Goal: Task Accomplishment & Management: Manage account settings

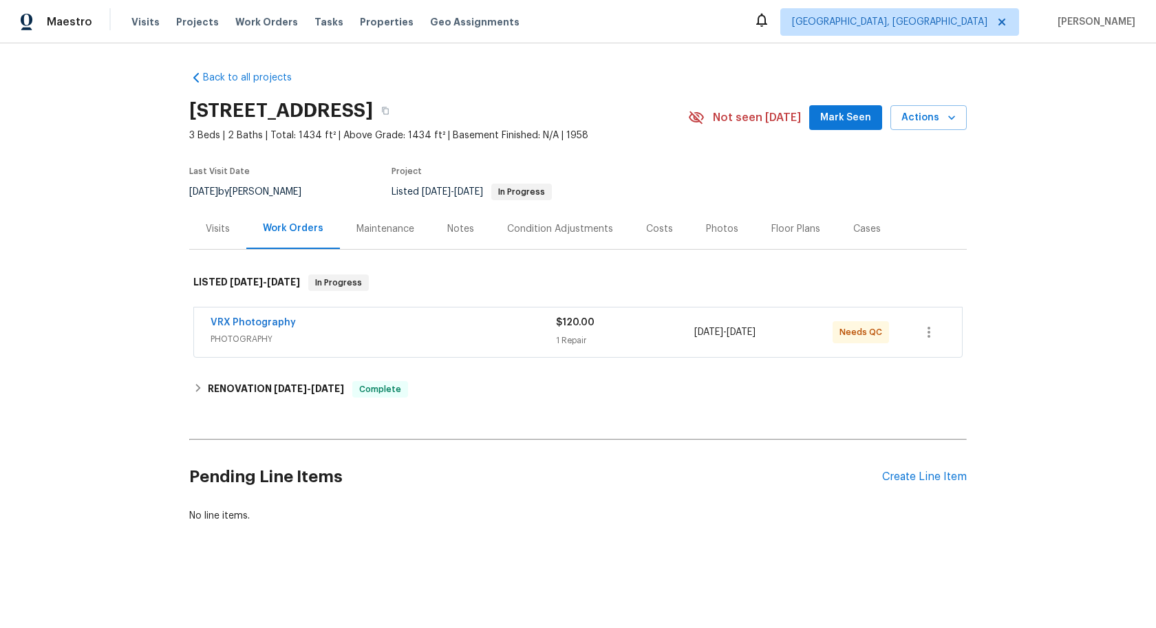
click at [515, 353] on div "VRX Photography PHOTOGRAPHY $120.00 1 Repair 8/26/2025 - 8/27/2025 Needs QC" at bounding box center [578, 333] width 768 height 50
click at [522, 337] on span "PHOTOGRAPHY" at bounding box center [383, 339] width 345 height 14
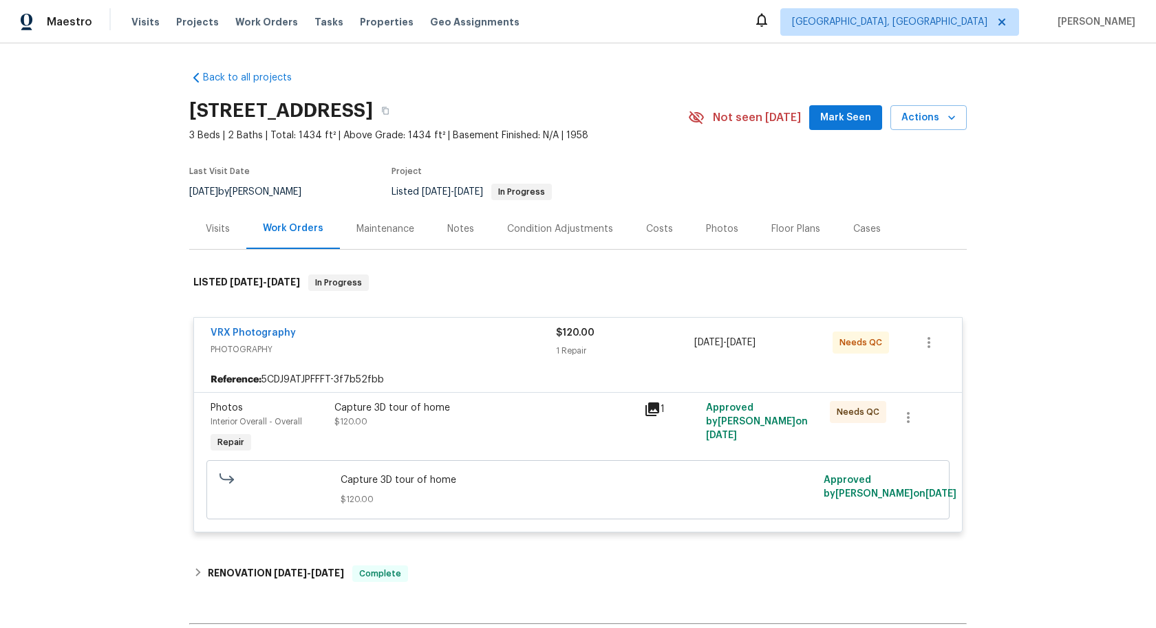
click at [579, 442] on div "Capture 3D tour of home $120.00" at bounding box center [485, 428] width 310 height 63
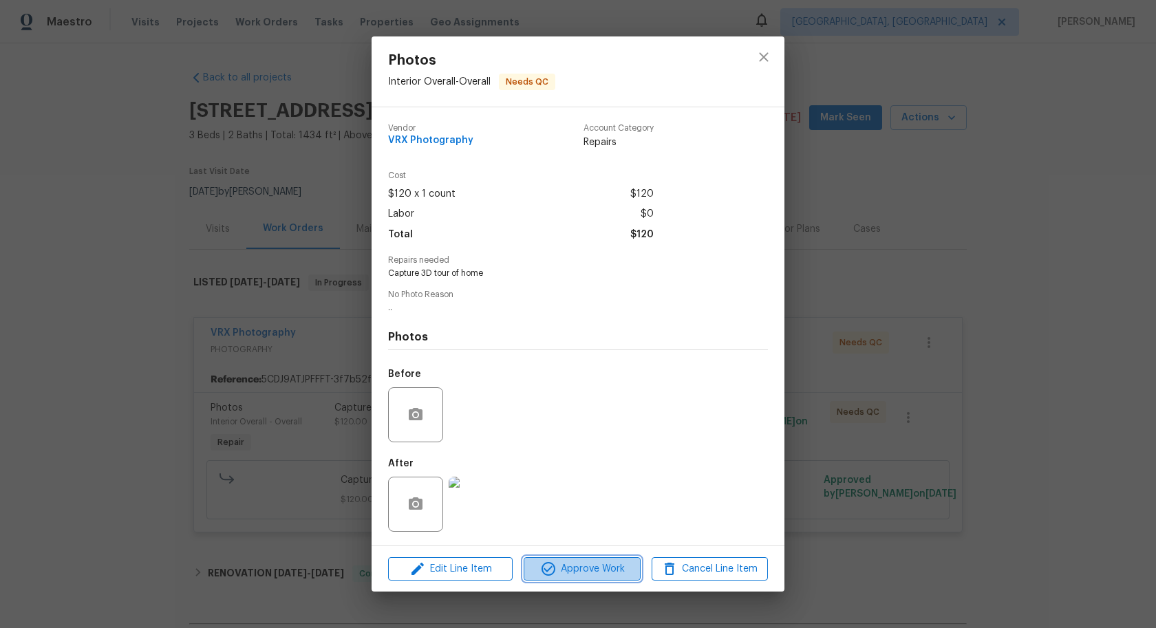
click at [585, 564] on span "Approve Work" at bounding box center [582, 569] width 108 height 17
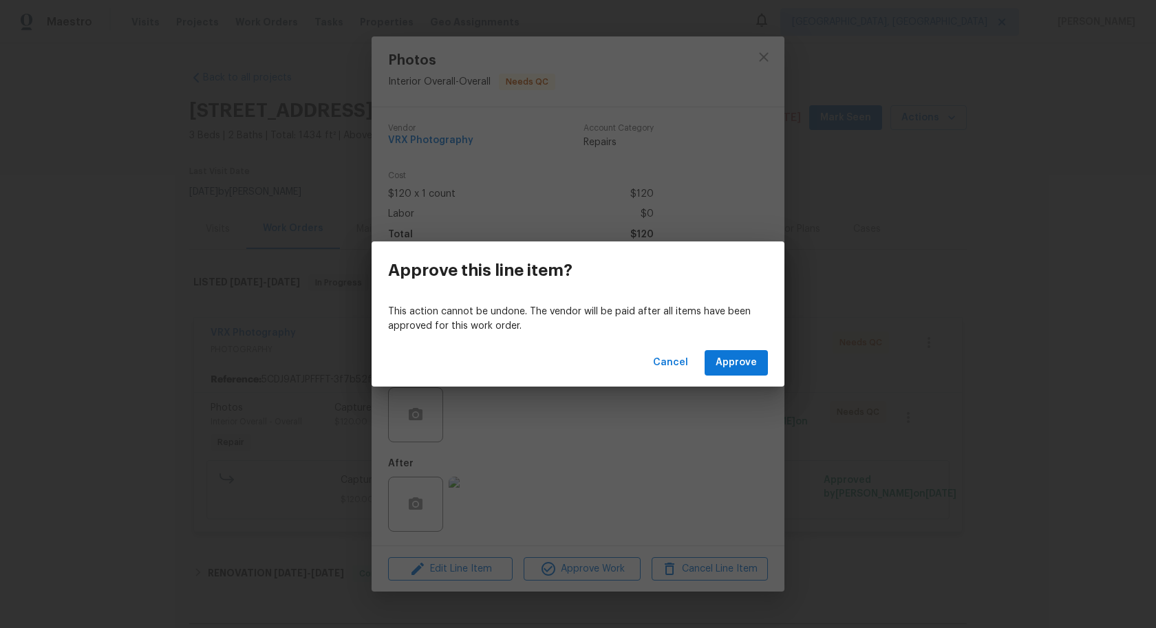
click at [740, 384] on div "Cancel Approve" at bounding box center [578, 362] width 413 height 47
click at [740, 356] on span "Approve" at bounding box center [736, 362] width 41 height 17
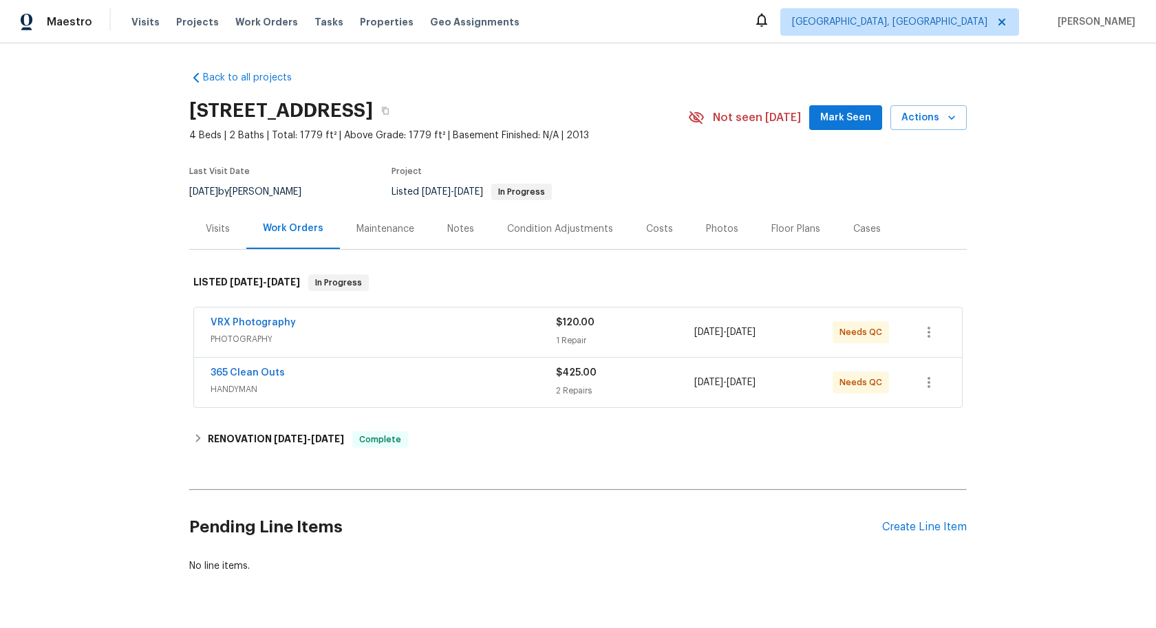
click at [468, 347] on div "VRX Photography PHOTOGRAPHY" at bounding box center [383, 332] width 345 height 33
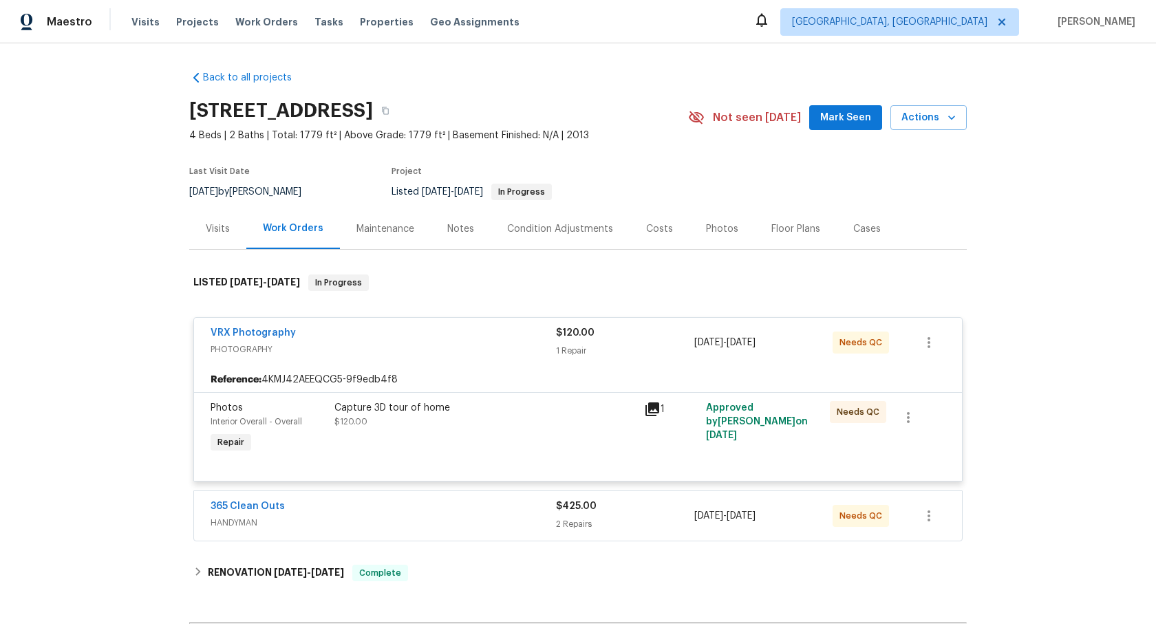
scroll to position [42, 0]
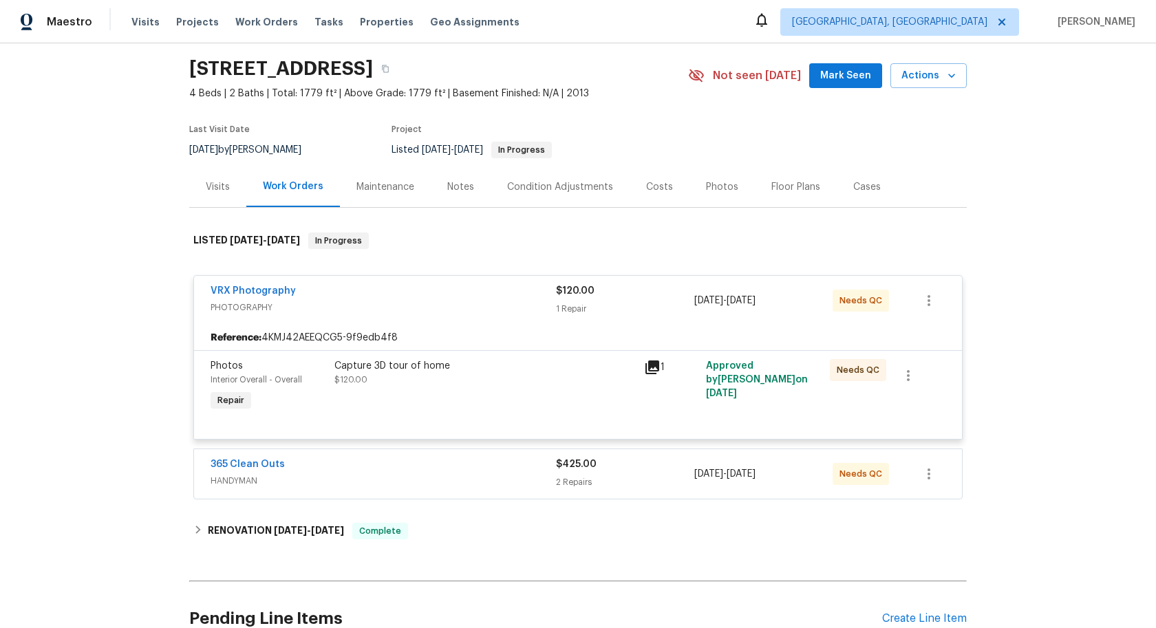
click at [532, 402] on div "Capture 3D tour of home $120.00" at bounding box center [485, 386] width 310 height 63
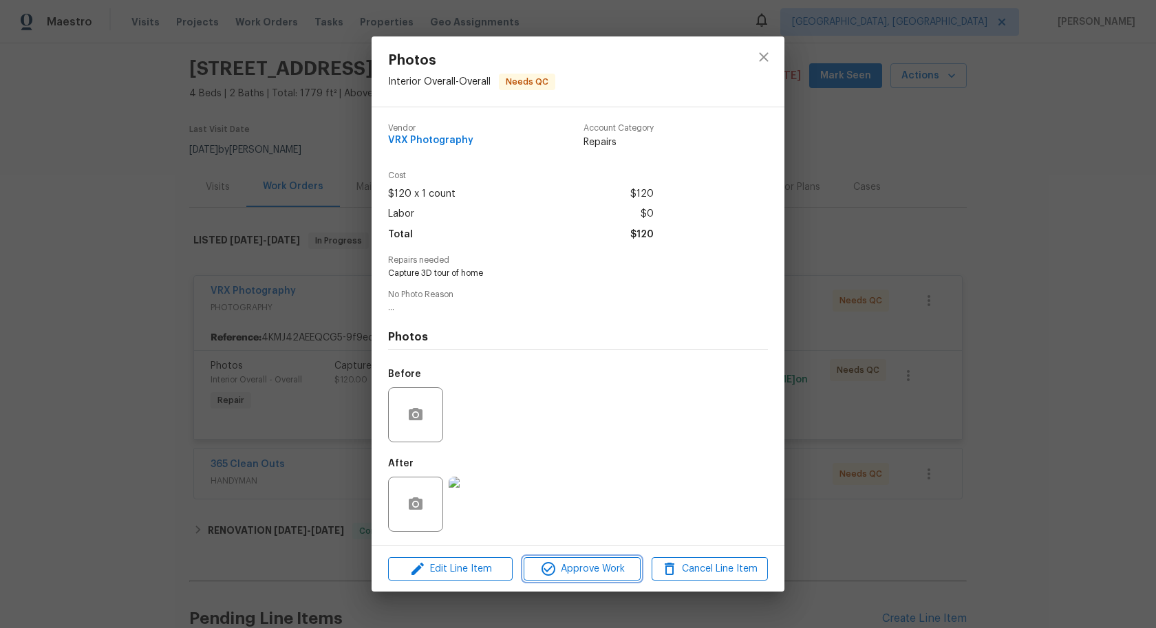
click at [579, 570] on span "Approve Work" at bounding box center [582, 569] width 108 height 17
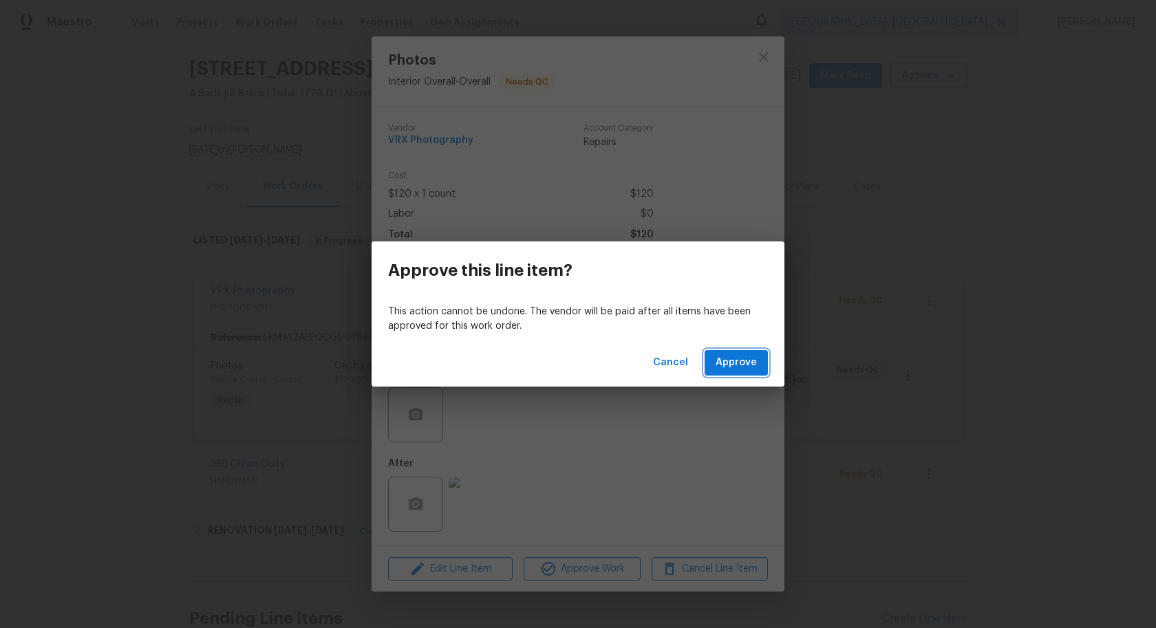
click at [740, 364] on span "Approve" at bounding box center [736, 362] width 41 height 17
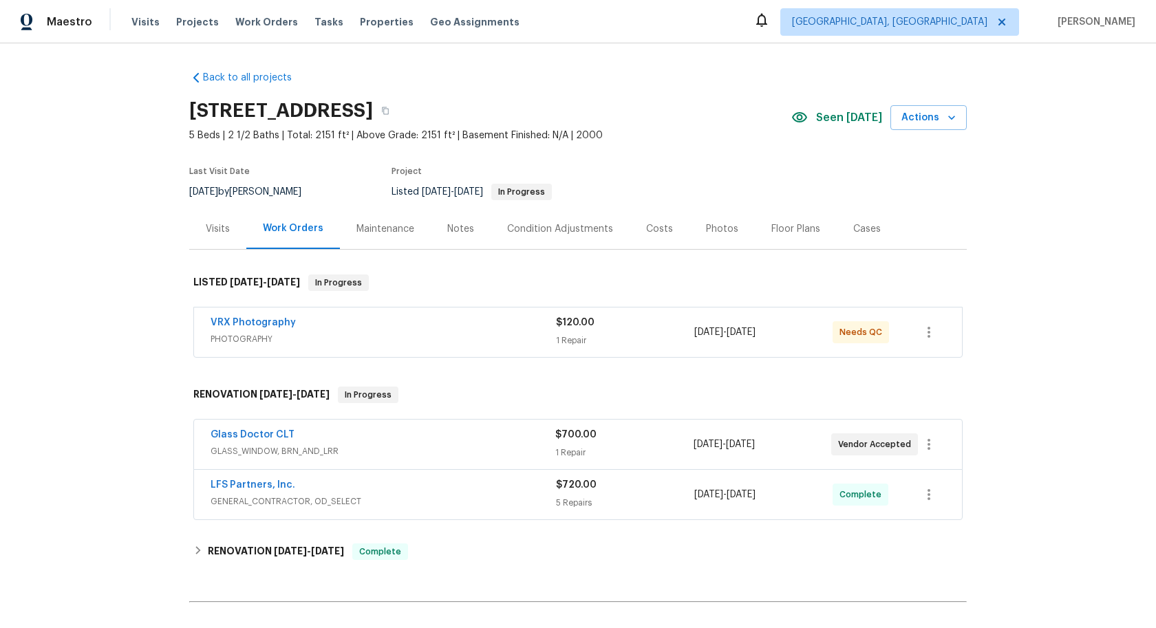
click at [506, 325] on div "VRX Photography" at bounding box center [383, 324] width 345 height 17
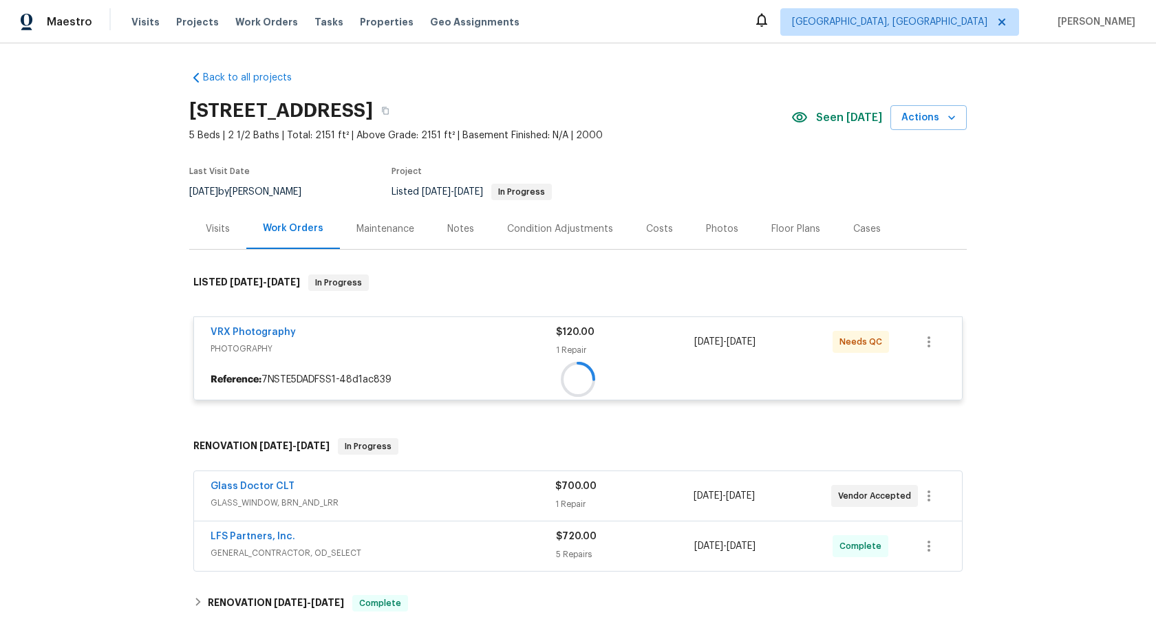
scroll to position [71, 0]
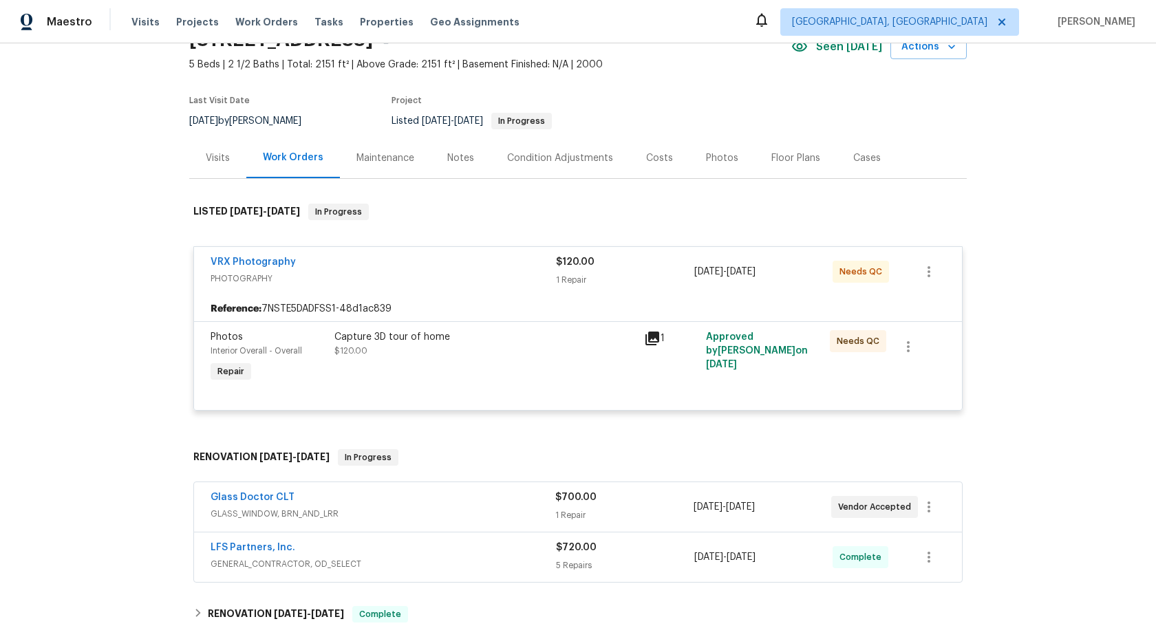
click at [562, 356] on div "Capture 3D tour of home $120.00" at bounding box center [484, 344] width 301 height 28
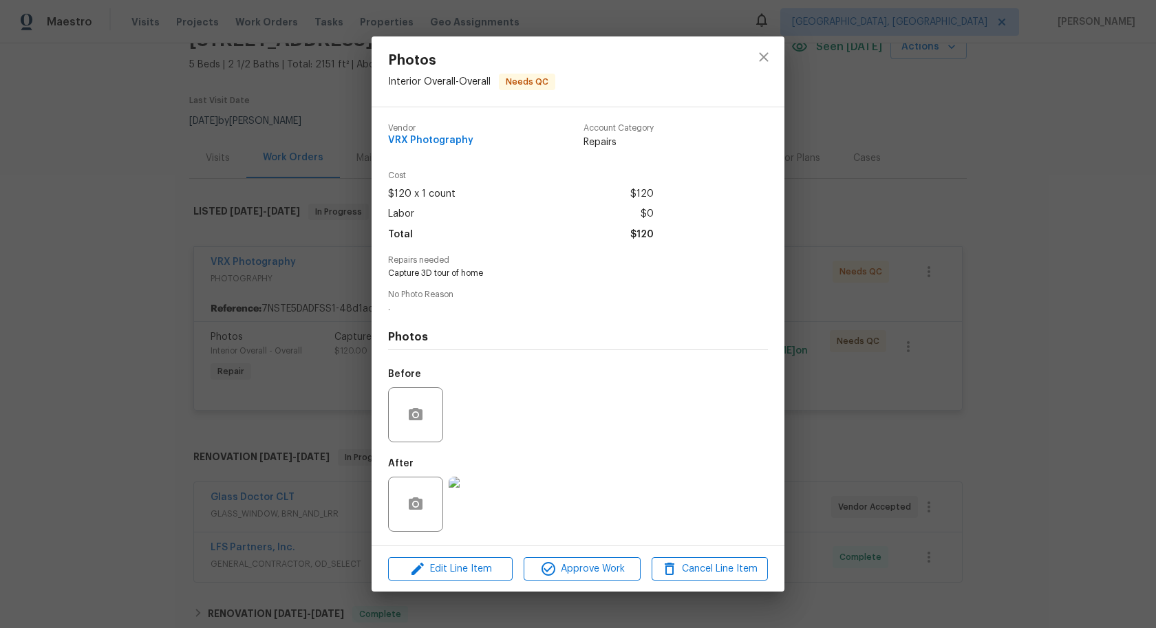
click at [585, 586] on div "Edit Line Item Approve Work Cancel Line Item" at bounding box center [578, 569] width 413 height 46
click at [590, 564] on span "Approve Work" at bounding box center [582, 569] width 108 height 17
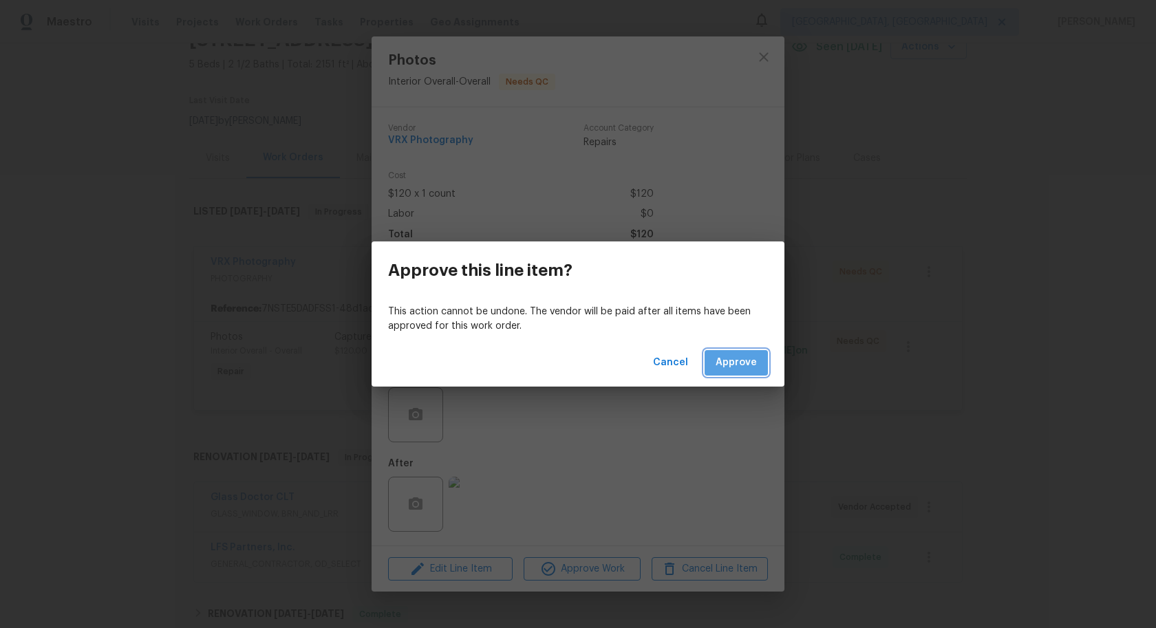
click at [746, 360] on span "Approve" at bounding box center [736, 362] width 41 height 17
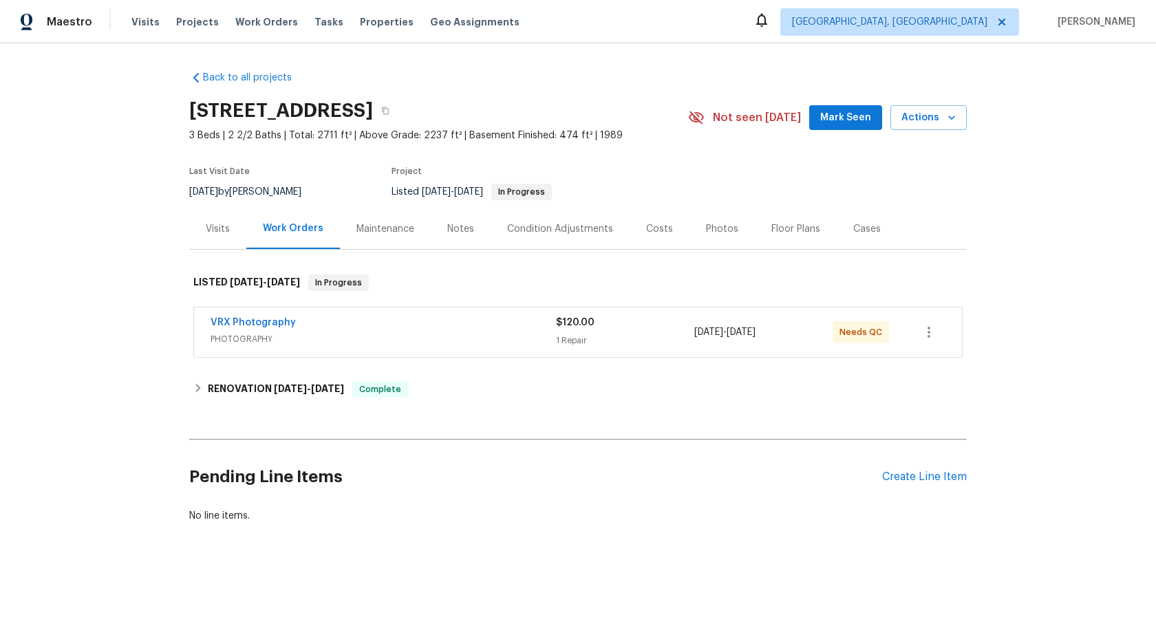
click at [483, 325] on div "VRX Photography" at bounding box center [383, 324] width 345 height 17
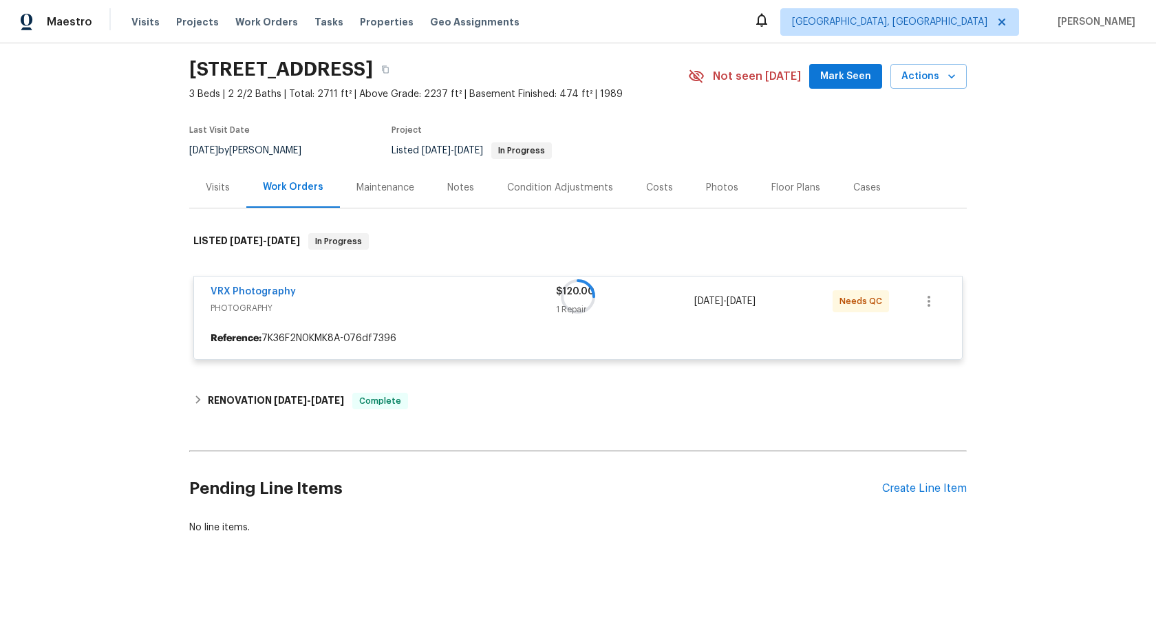
scroll to position [42, 0]
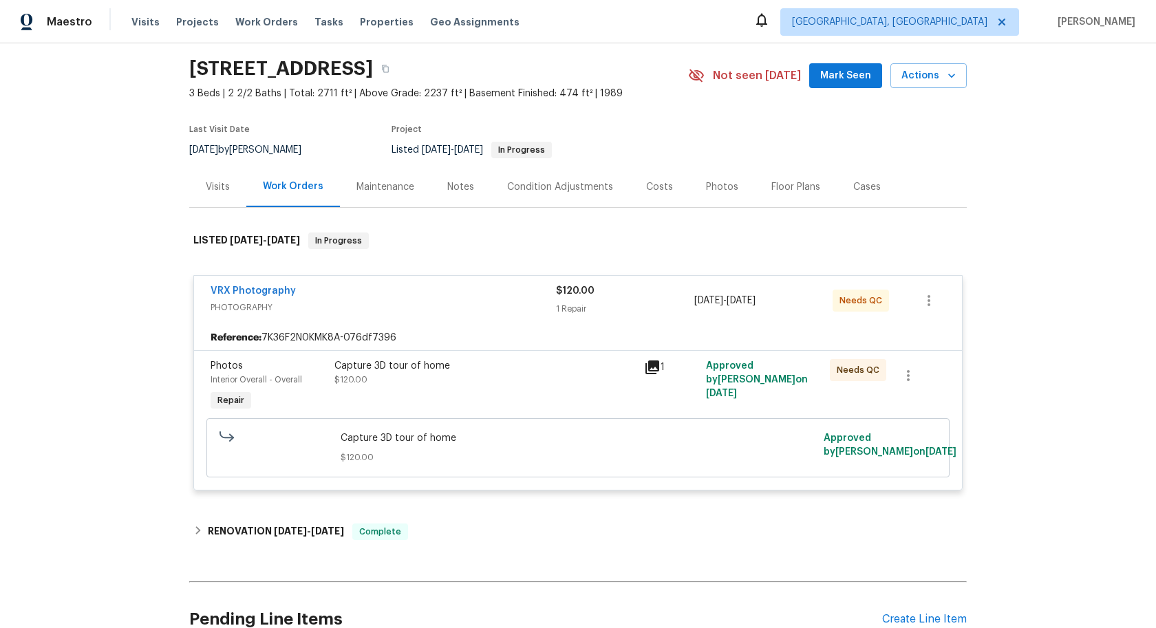
click at [538, 403] on div "Capture 3D tour of home $120.00" at bounding box center [485, 386] width 310 height 63
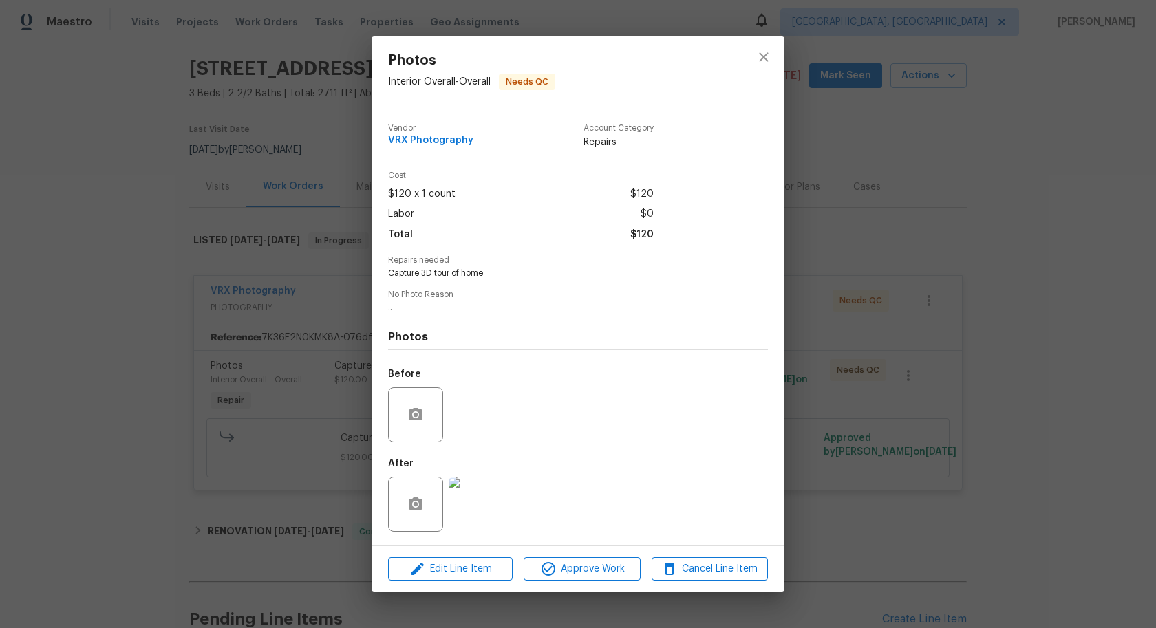
click at [600, 558] on div "Edit Line Item Approve Work Cancel Line Item" at bounding box center [578, 569] width 413 height 46
click at [600, 568] on span "Approve Work" at bounding box center [582, 569] width 108 height 17
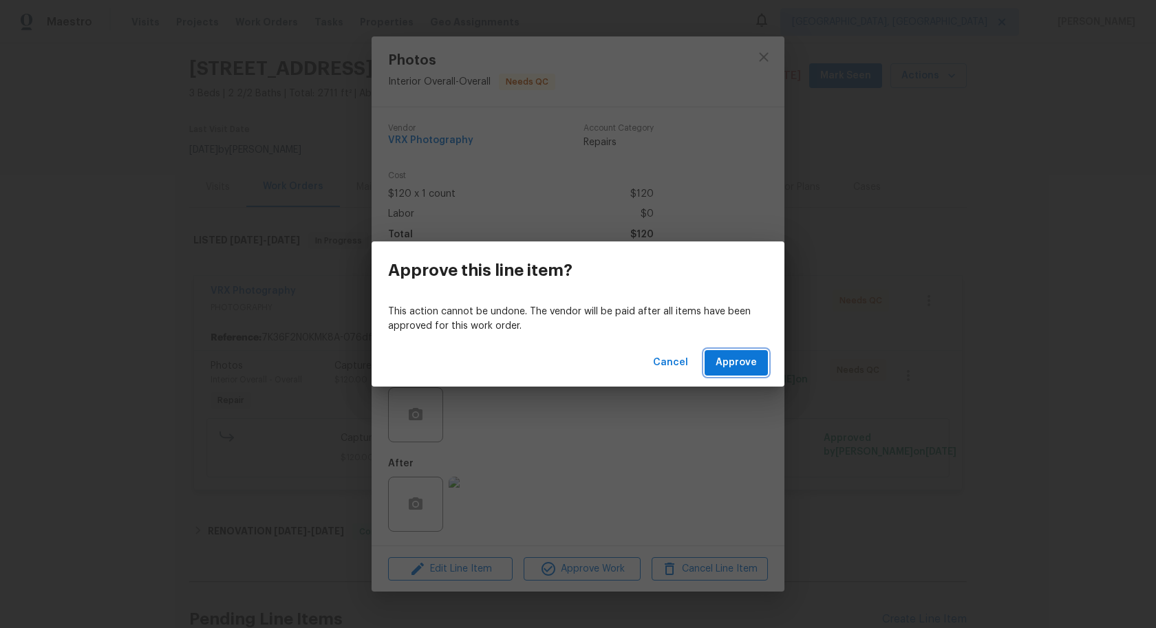
click at [731, 365] on span "Approve" at bounding box center [736, 362] width 41 height 17
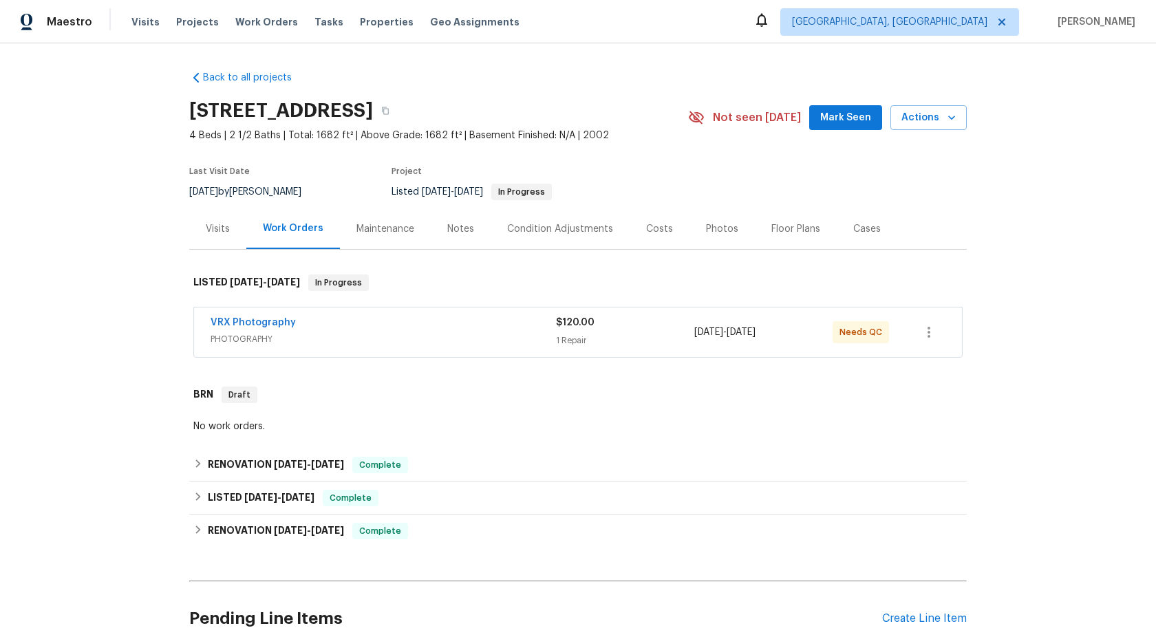
click at [482, 335] on span "PHOTOGRAPHY" at bounding box center [383, 339] width 345 height 14
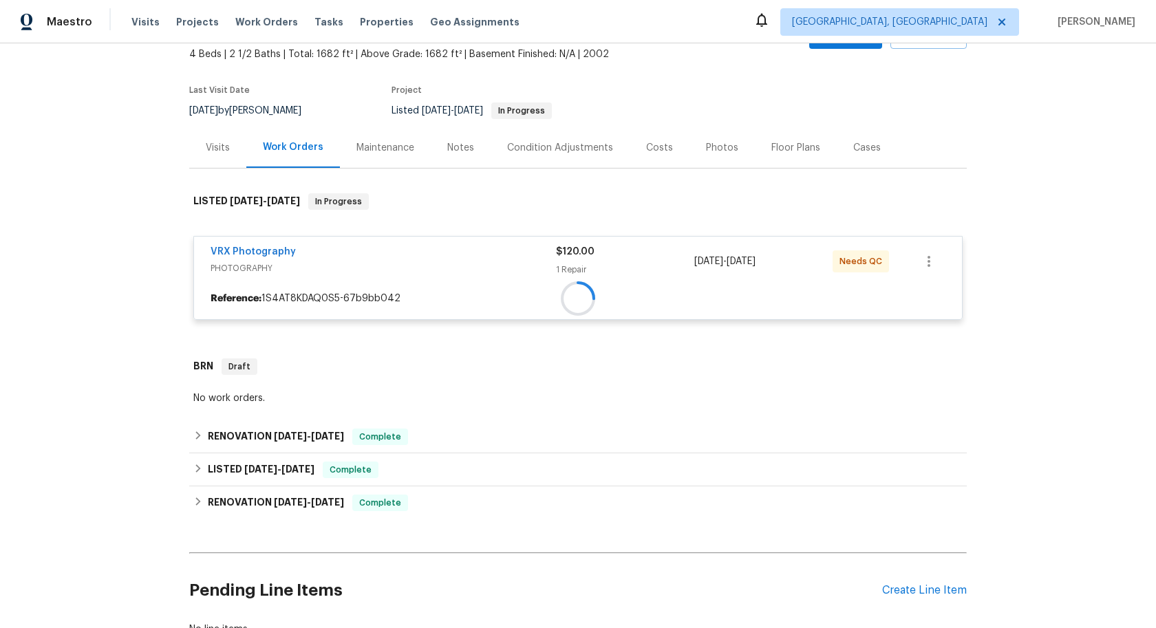
scroll to position [87, 0]
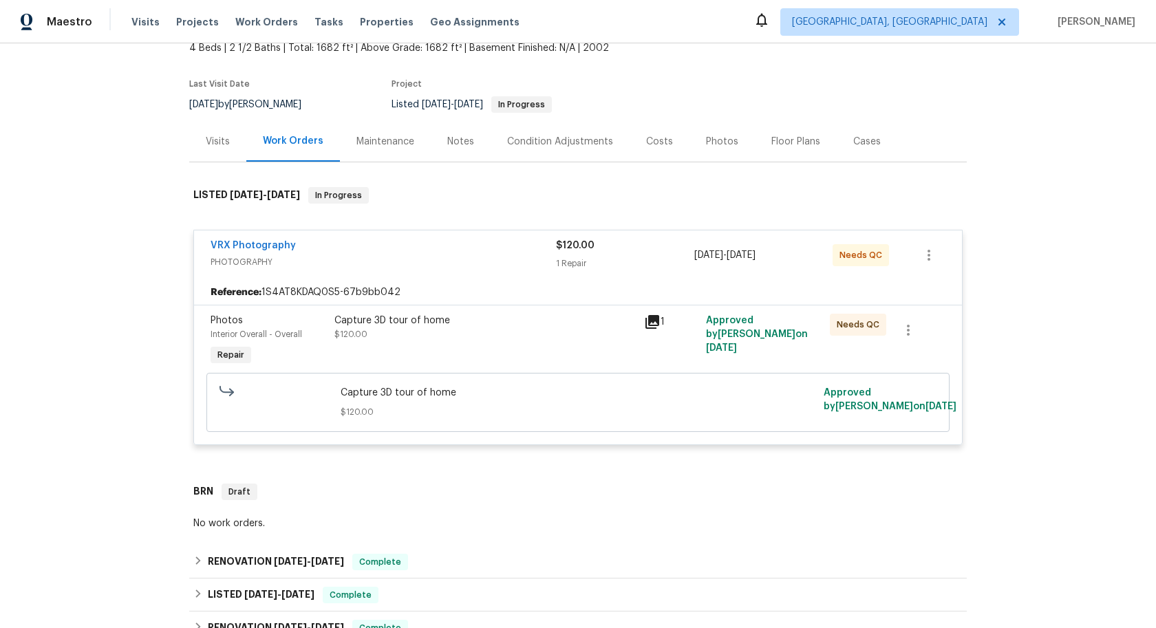
click at [521, 348] on div "Capture 3D tour of home $120.00" at bounding box center [485, 341] width 310 height 63
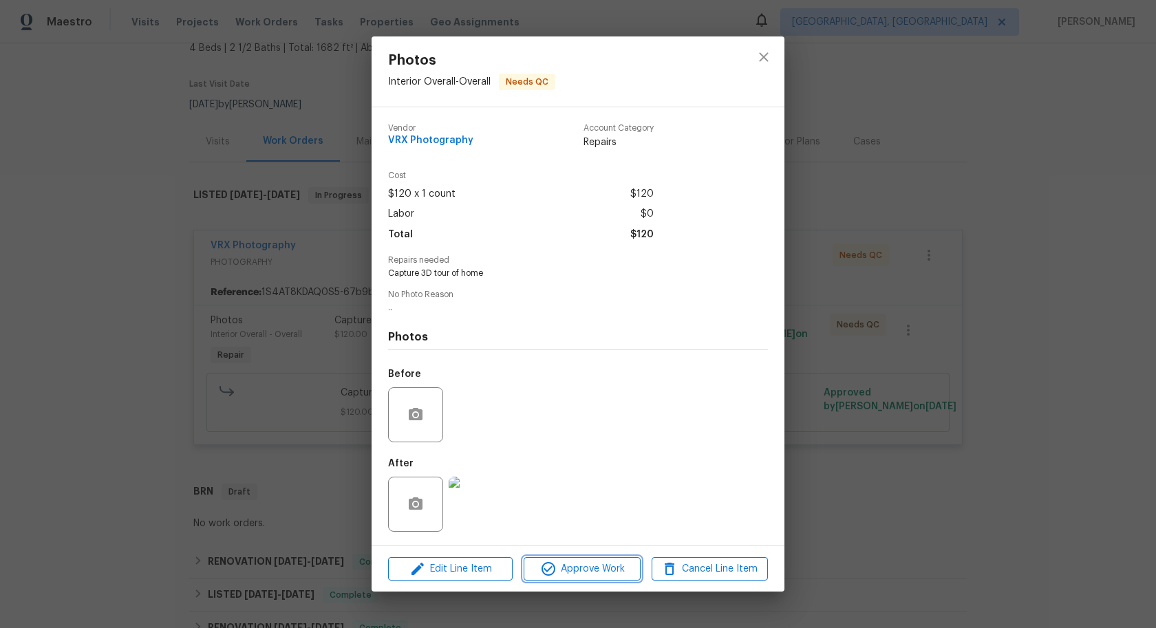
click at [580, 574] on span "Approve Work" at bounding box center [582, 569] width 108 height 17
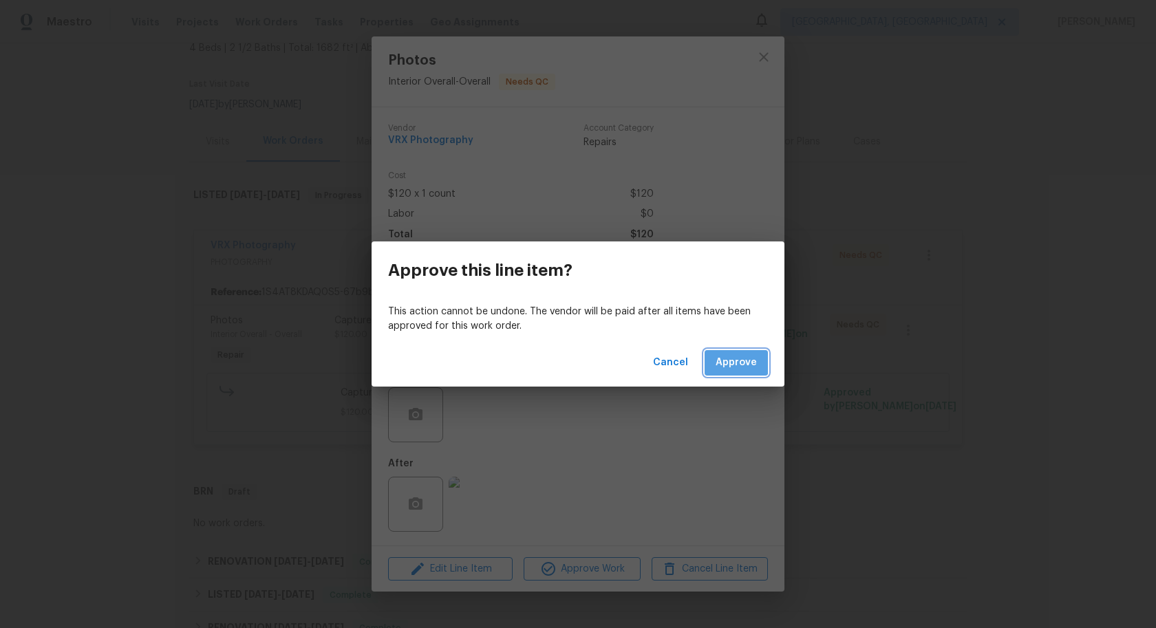
click at [733, 360] on span "Approve" at bounding box center [736, 362] width 41 height 17
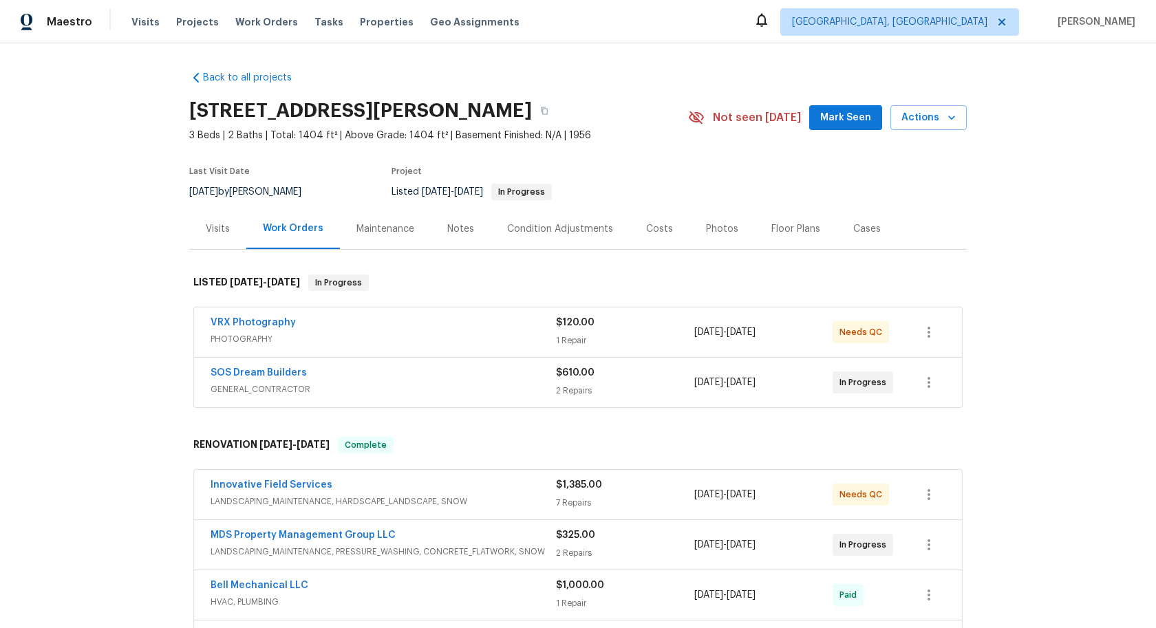
click at [487, 335] on span "PHOTOGRAPHY" at bounding box center [383, 339] width 345 height 14
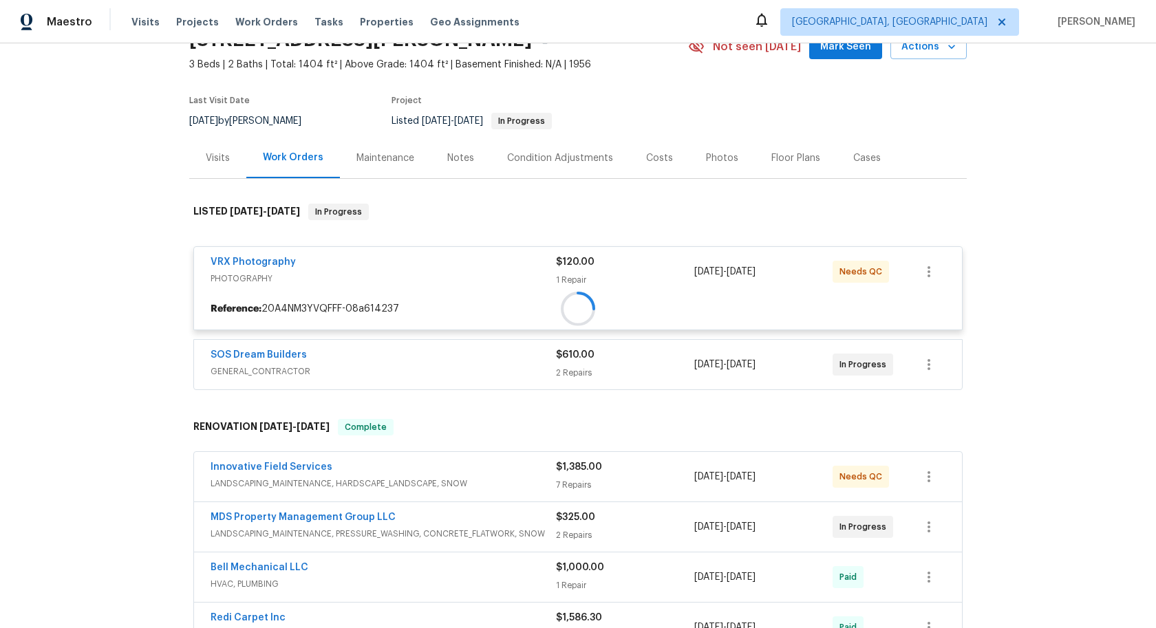
scroll to position [77, 0]
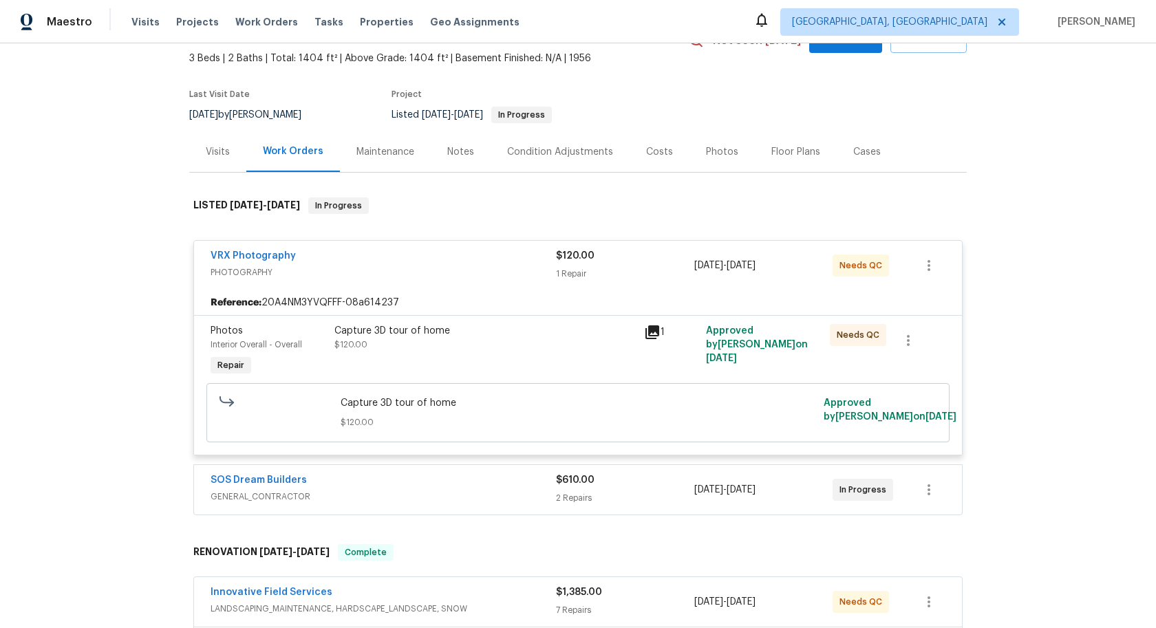
click at [533, 343] on div "Capture 3D tour of home $120.00" at bounding box center [484, 338] width 301 height 28
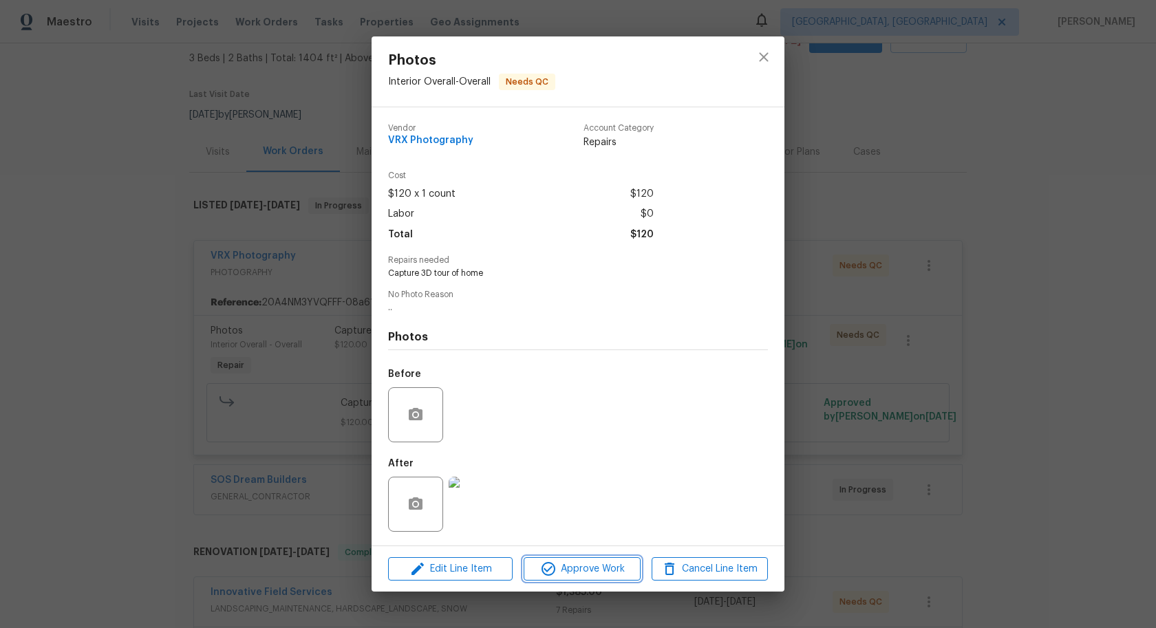
click at [568, 572] on span "Approve Work" at bounding box center [582, 569] width 108 height 17
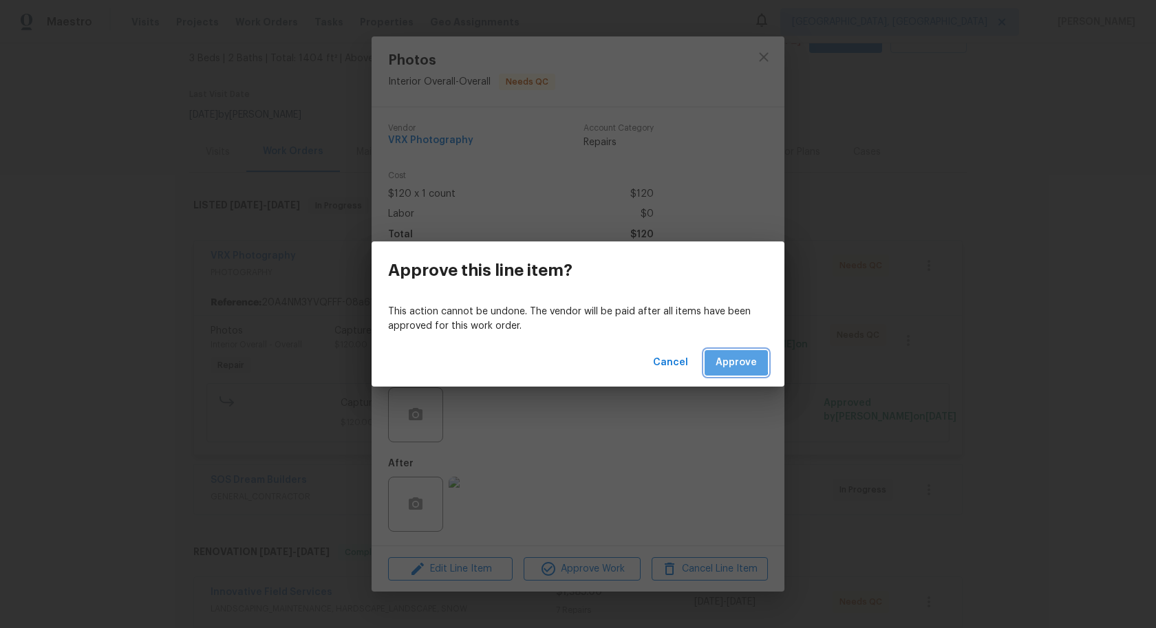
click at [733, 361] on span "Approve" at bounding box center [736, 362] width 41 height 17
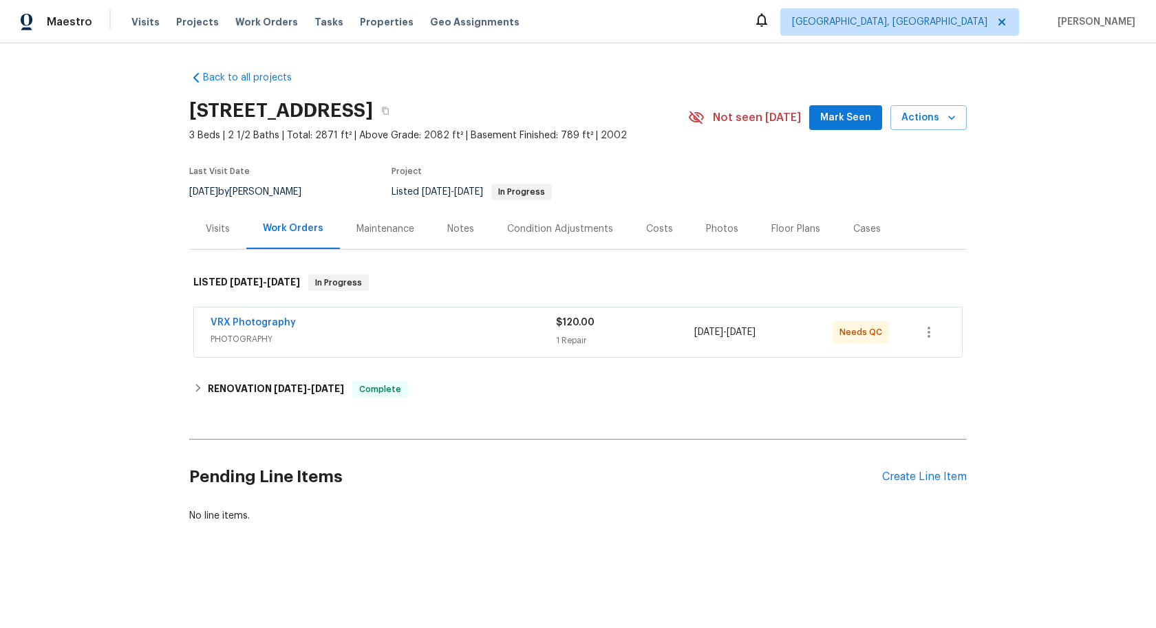
click at [483, 334] on span "PHOTOGRAPHY" at bounding box center [383, 339] width 345 height 14
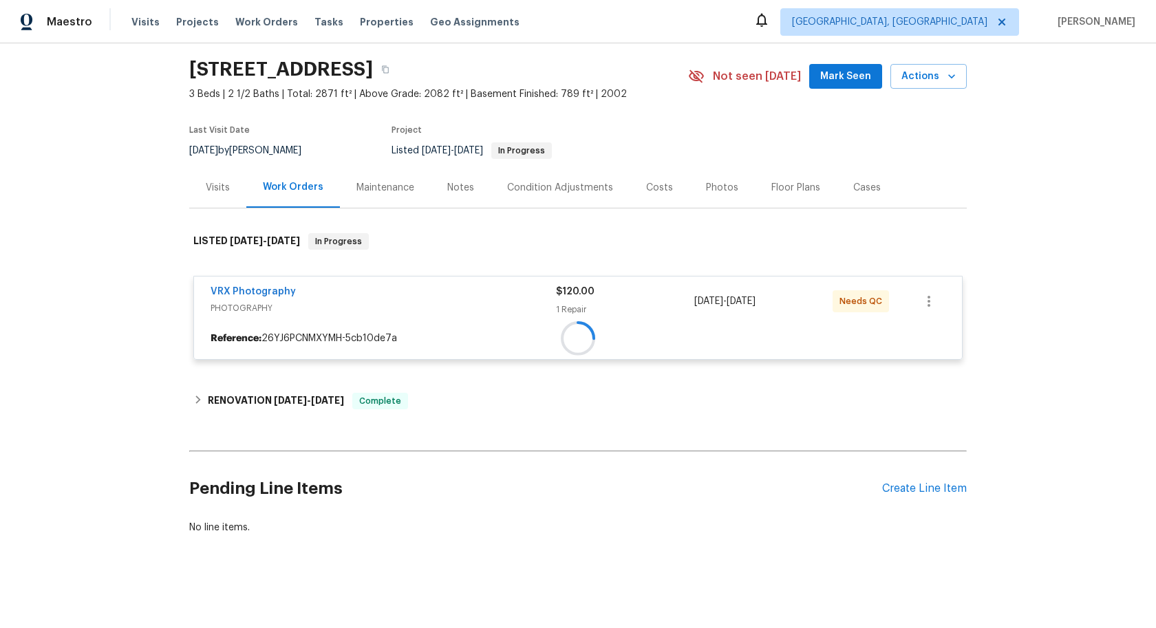
scroll to position [41, 0]
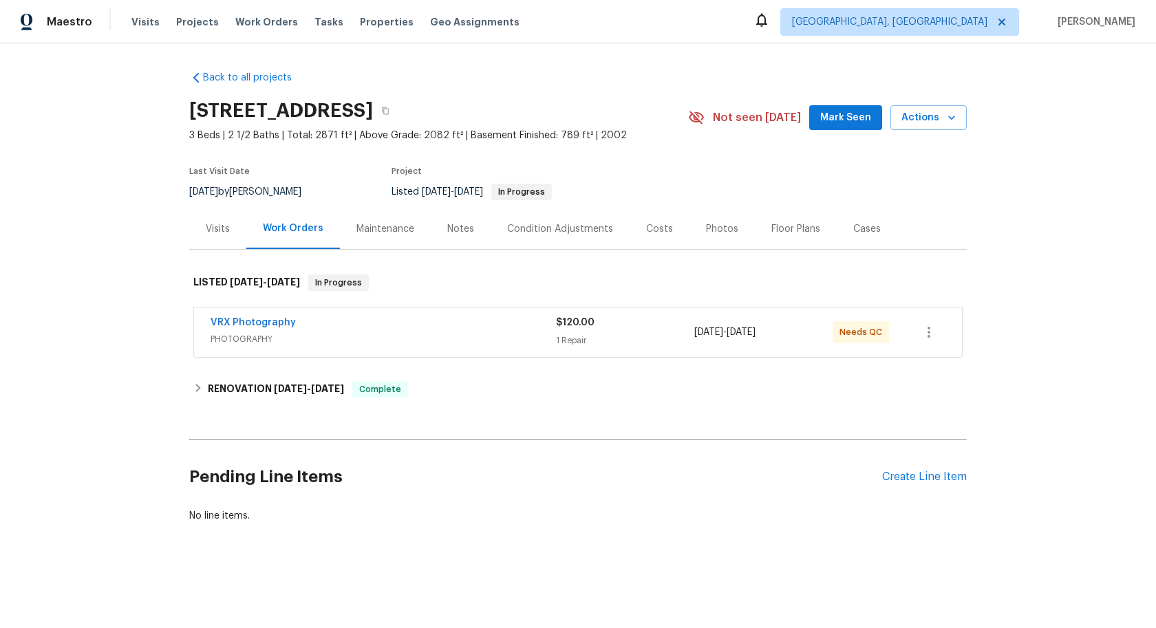
click at [468, 332] on div "VRX Photography" at bounding box center [383, 324] width 345 height 17
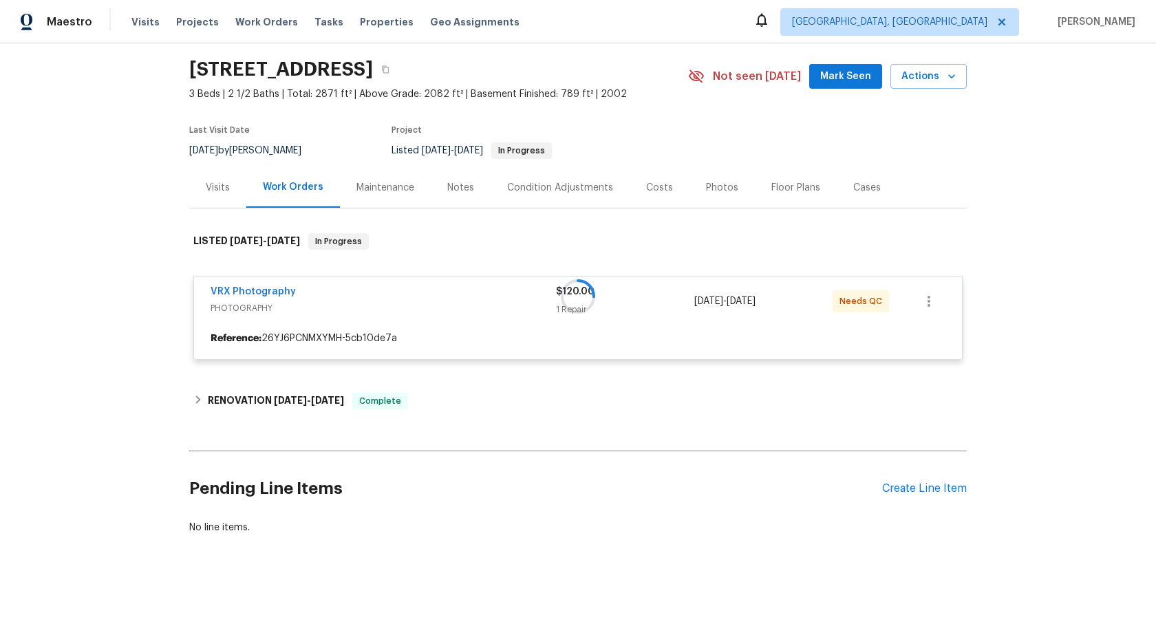
scroll to position [42, 0]
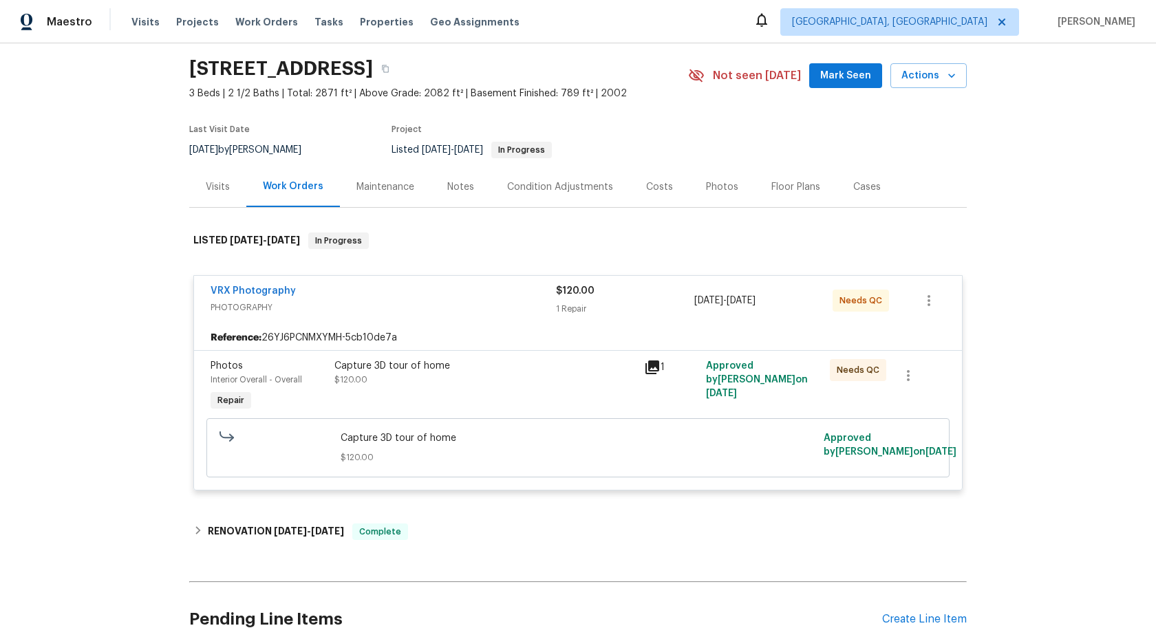
click at [526, 391] on div "Capture 3D tour of home $120.00" at bounding box center [485, 386] width 310 height 63
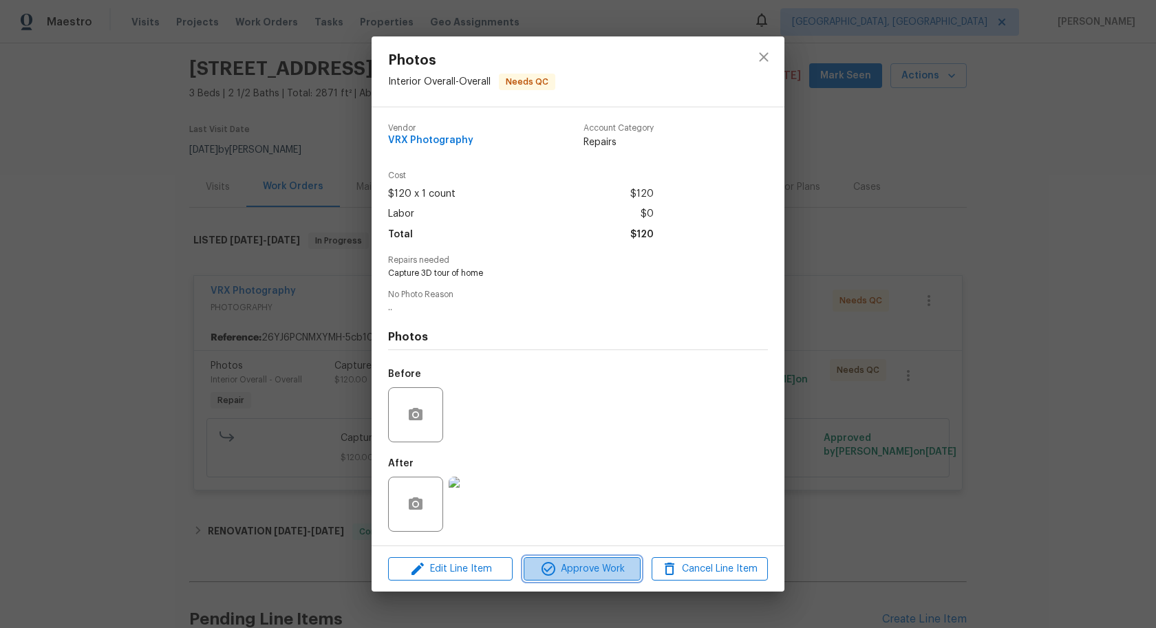
click at [568, 571] on span "Approve Work" at bounding box center [582, 569] width 108 height 17
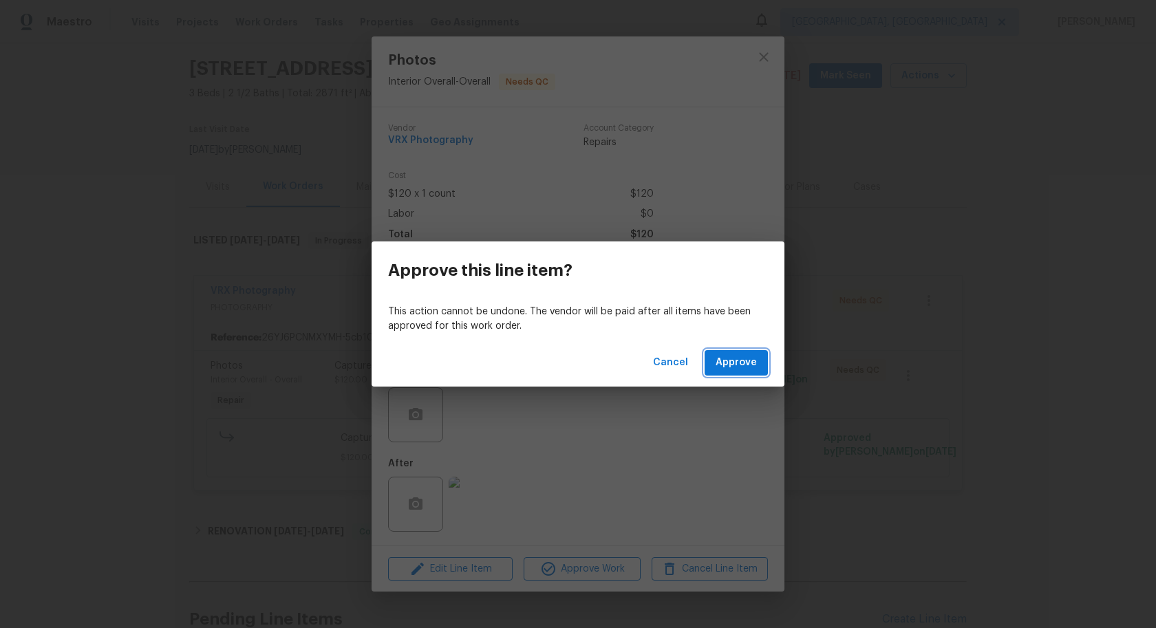
click at [748, 352] on button "Approve" at bounding box center [736, 362] width 63 height 25
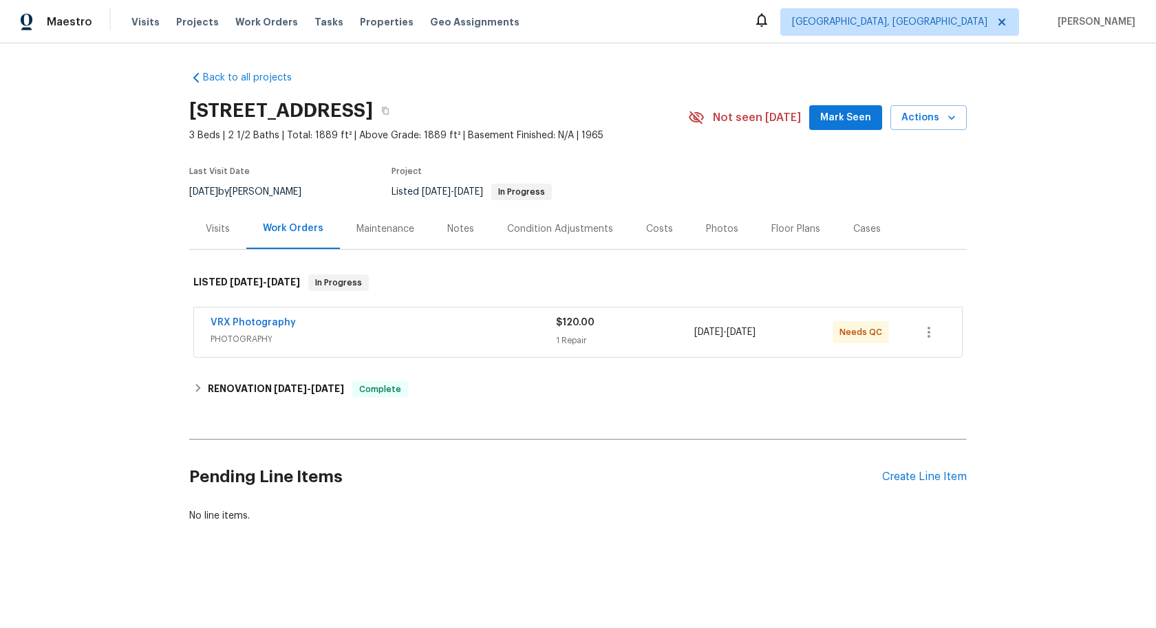
click at [498, 325] on div "VRX Photography" at bounding box center [383, 324] width 345 height 17
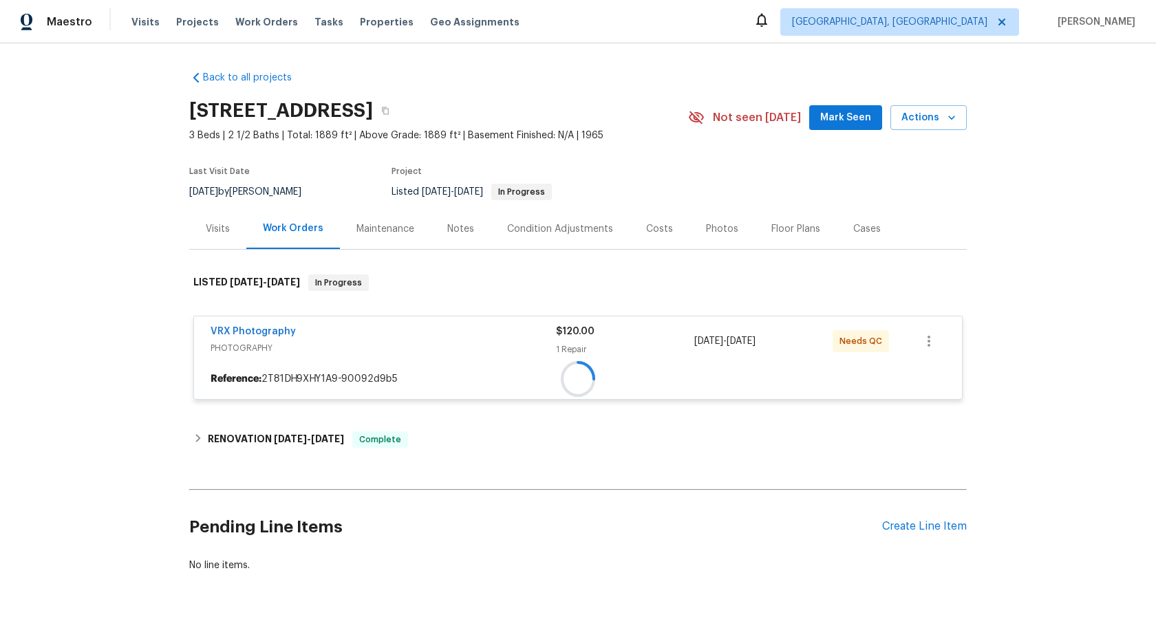
scroll to position [41, 0]
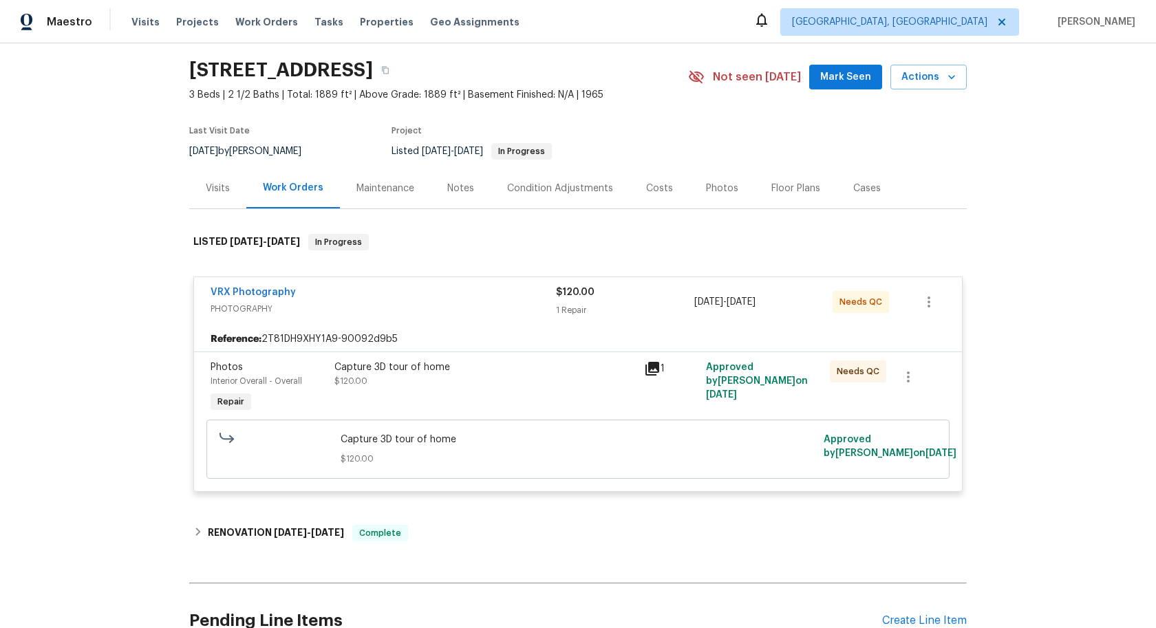
click at [532, 368] on div "Capture 3D tour of home" at bounding box center [484, 368] width 301 height 14
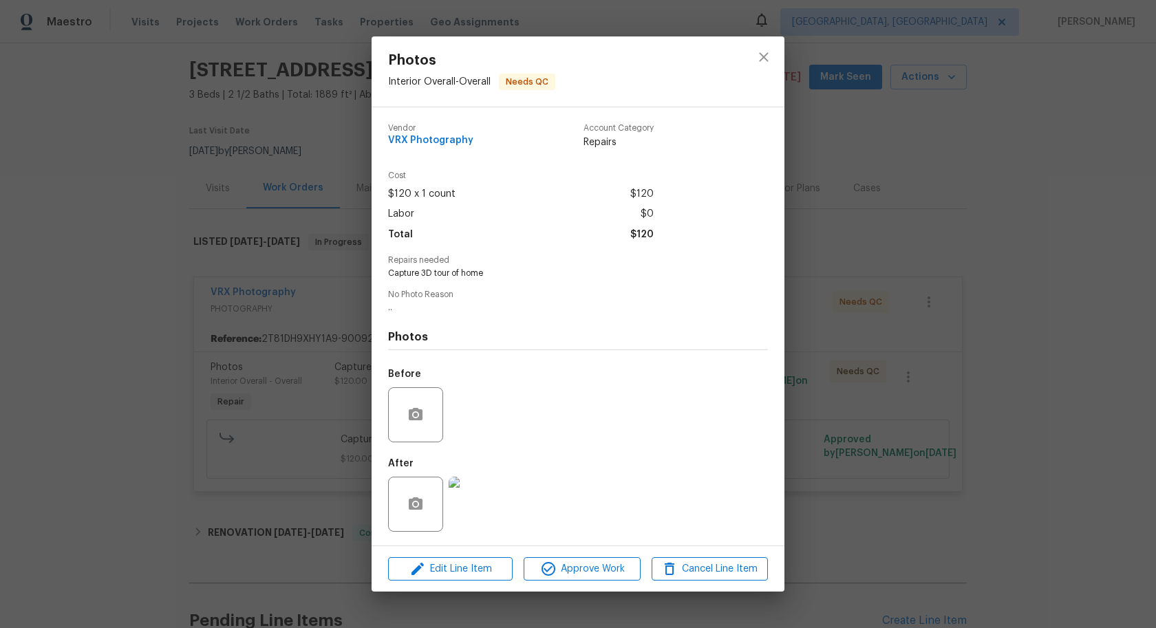
click at [588, 557] on div "Edit Line Item Approve Work Cancel Line Item" at bounding box center [578, 569] width 413 height 46
click at [588, 564] on span "Approve Work" at bounding box center [582, 569] width 108 height 17
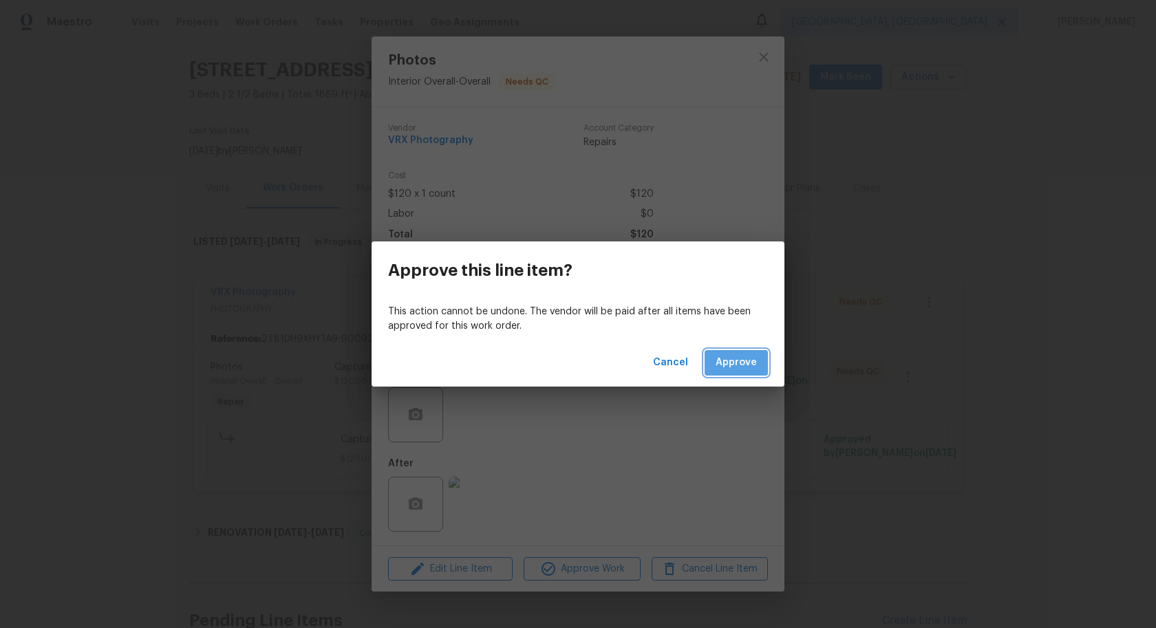
click at [753, 351] on button "Approve" at bounding box center [736, 362] width 63 height 25
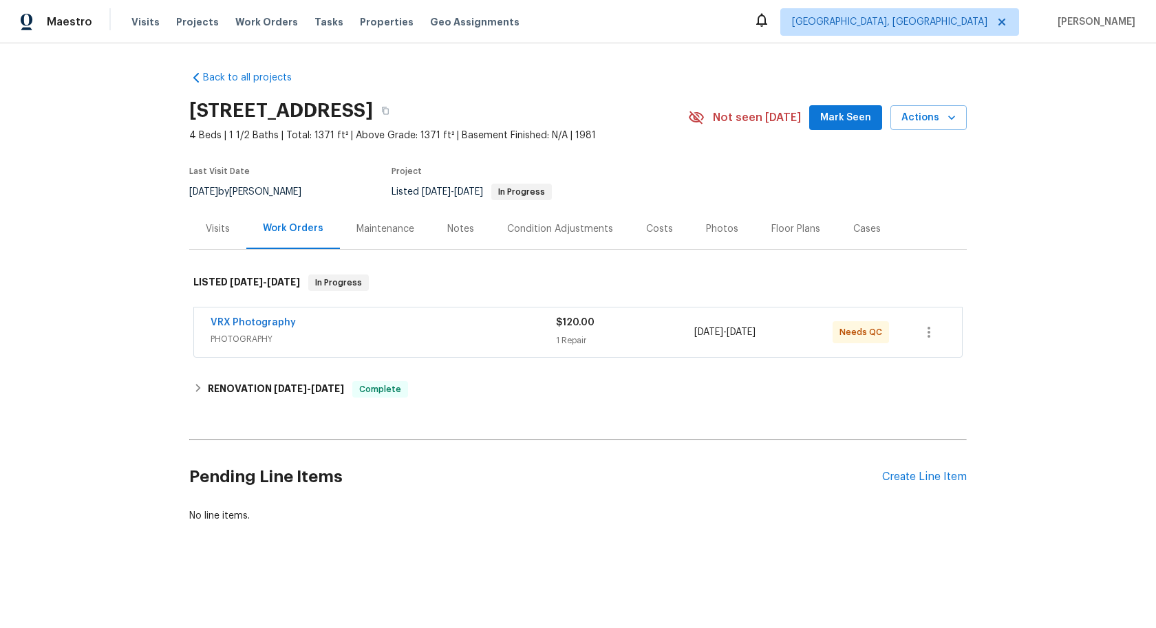
click at [345, 325] on div "VRX Photography" at bounding box center [383, 324] width 345 height 17
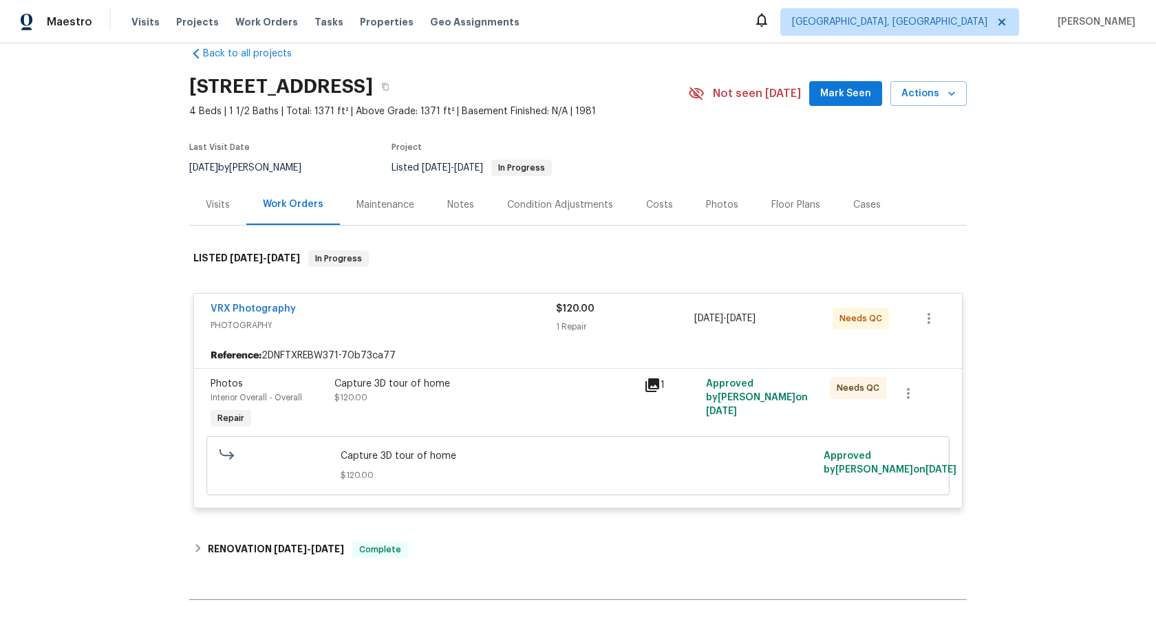
scroll to position [38, 0]
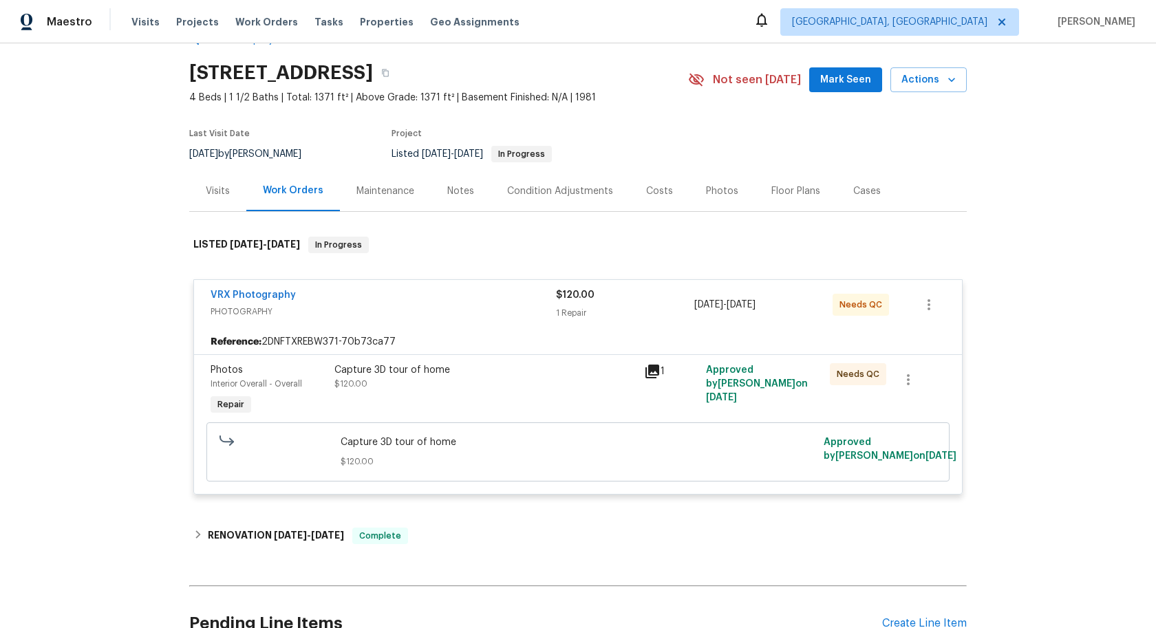
click at [436, 389] on div "Capture 3D tour of home $120.00" at bounding box center [484, 377] width 301 height 28
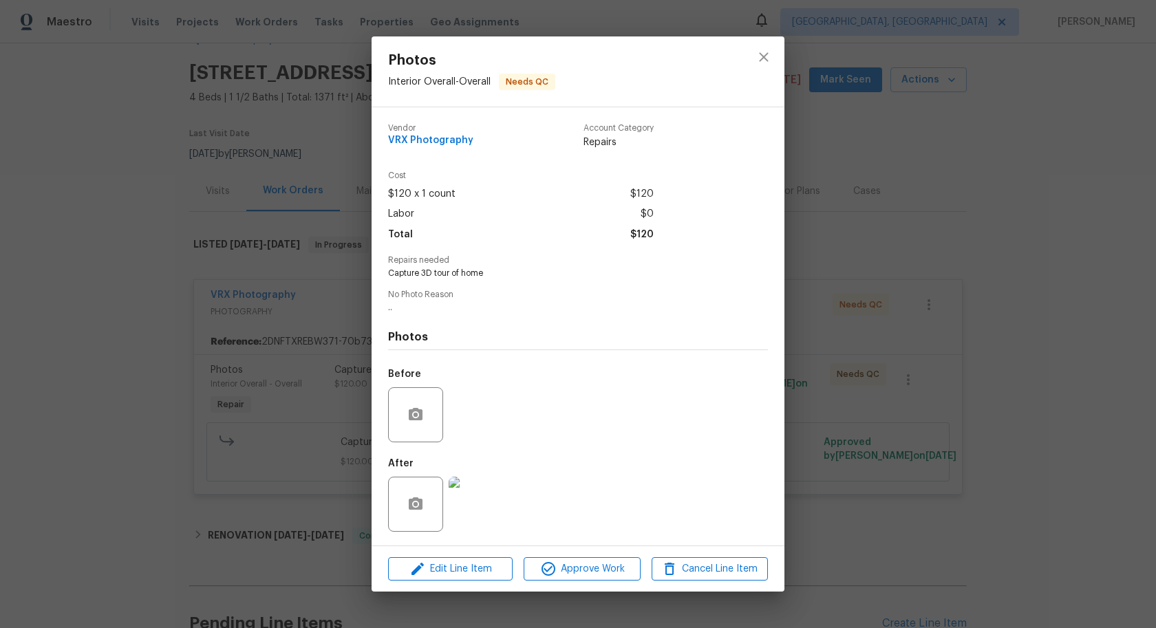
click at [555, 558] on div "Edit Line Item Approve Work Cancel Line Item" at bounding box center [578, 569] width 413 height 46
click at [557, 566] on icon "button" at bounding box center [548, 569] width 17 height 17
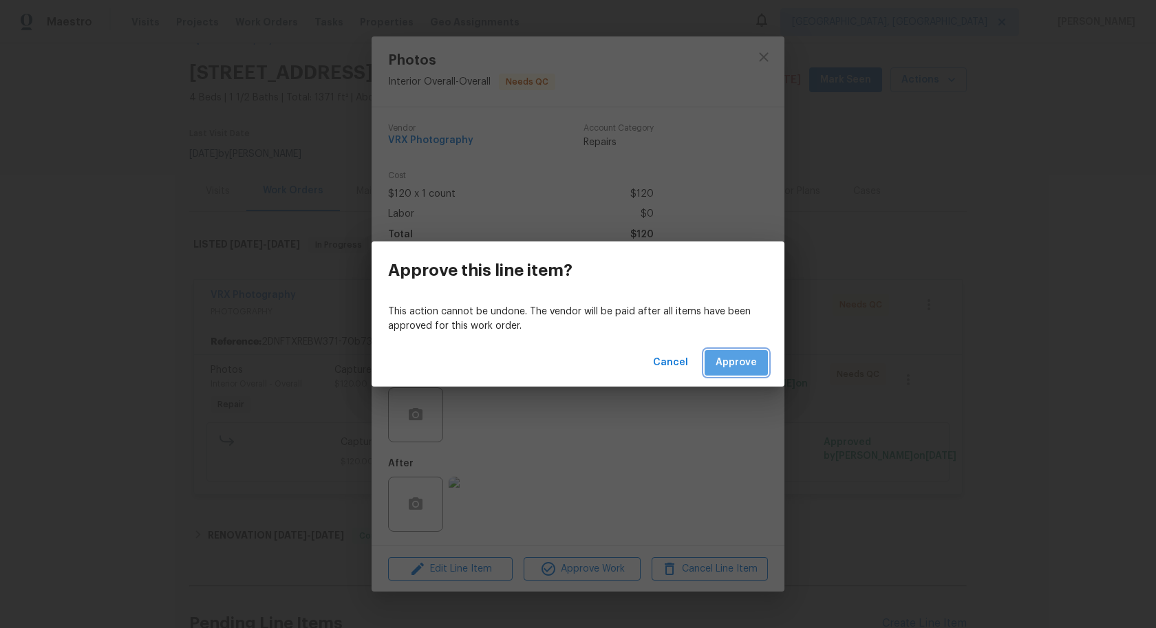
click at [722, 372] on button "Approve" at bounding box center [736, 362] width 63 height 25
click at [729, 371] on button "Loading..." at bounding box center [732, 362] width 69 height 25
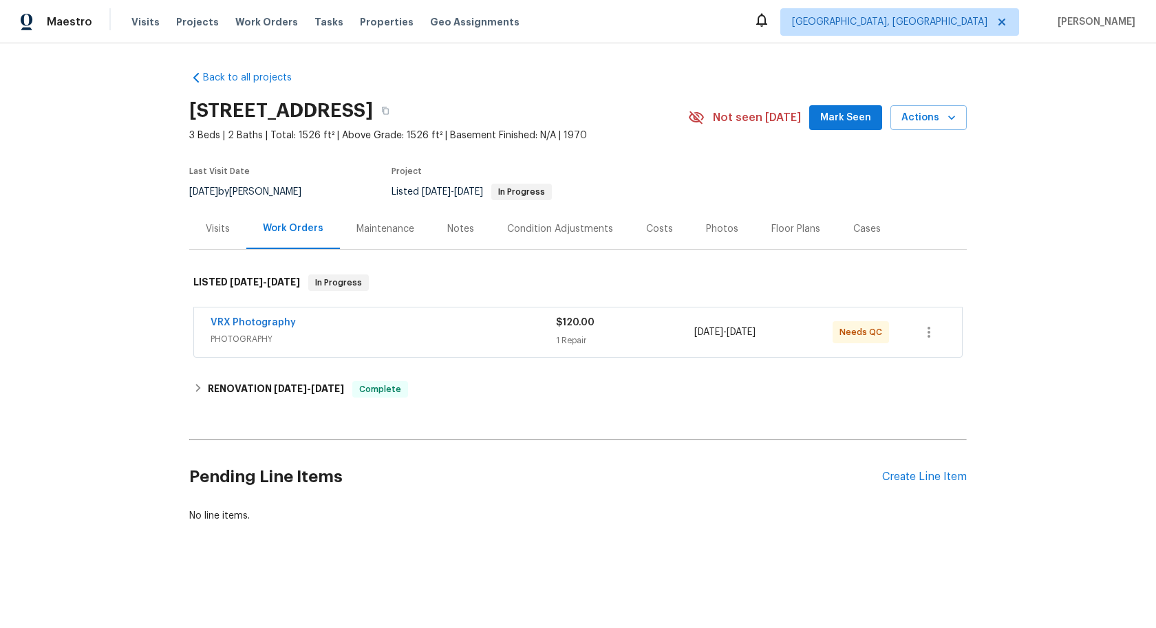
click at [532, 347] on div "VRX Photography PHOTOGRAPHY" at bounding box center [383, 332] width 345 height 33
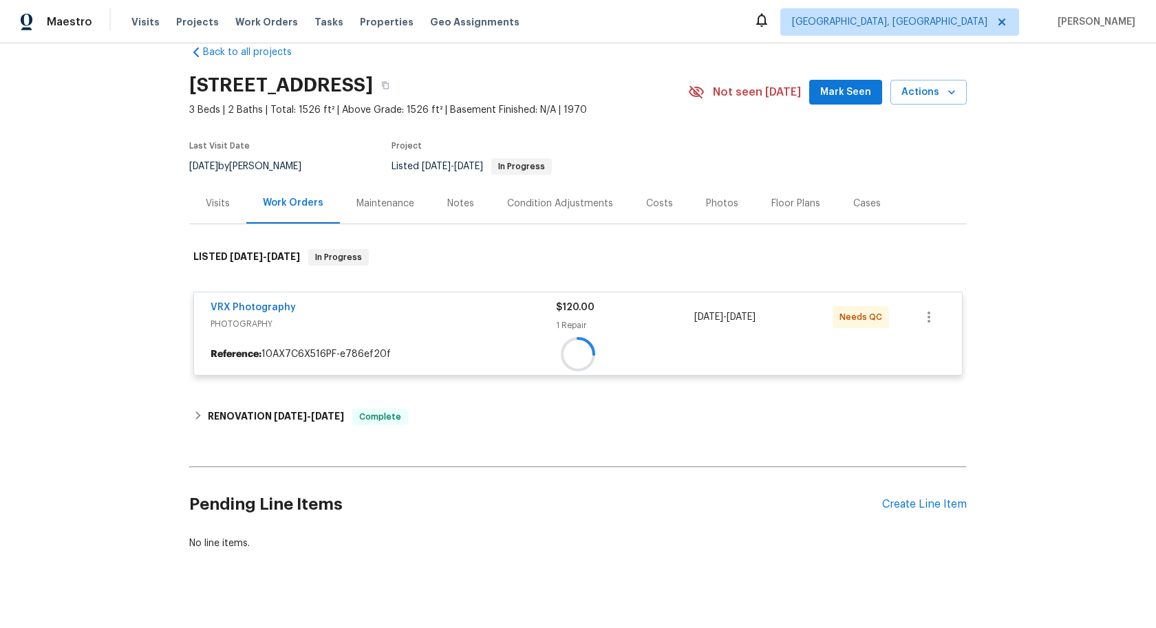
scroll to position [41, 0]
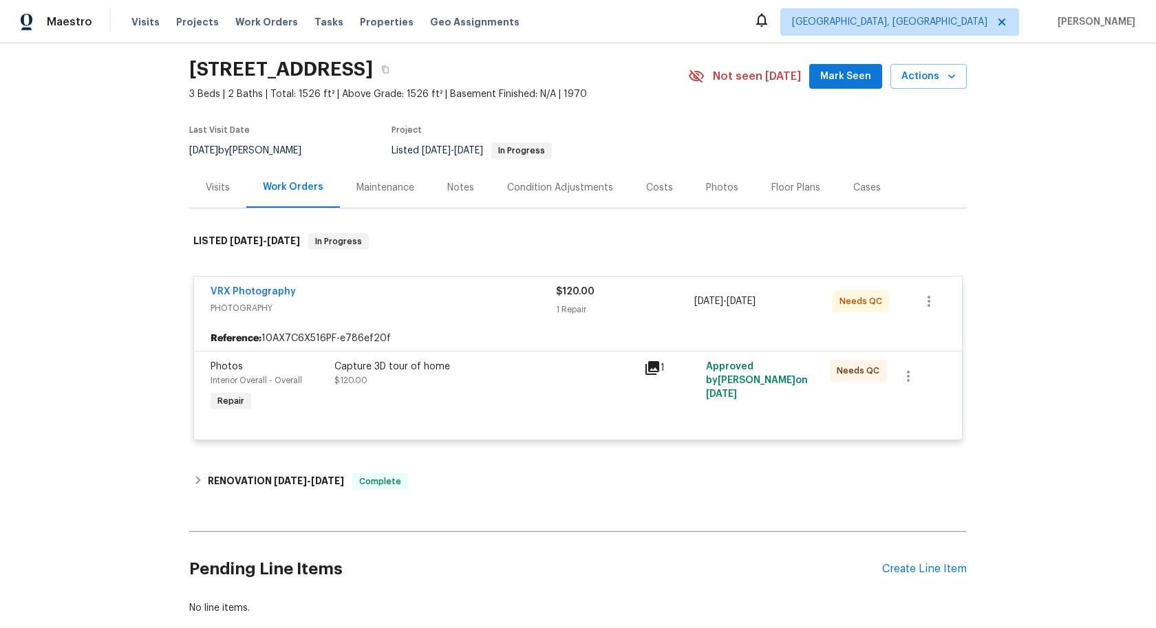
click at [559, 397] on div "Capture 3D tour of home $120.00" at bounding box center [485, 387] width 310 height 63
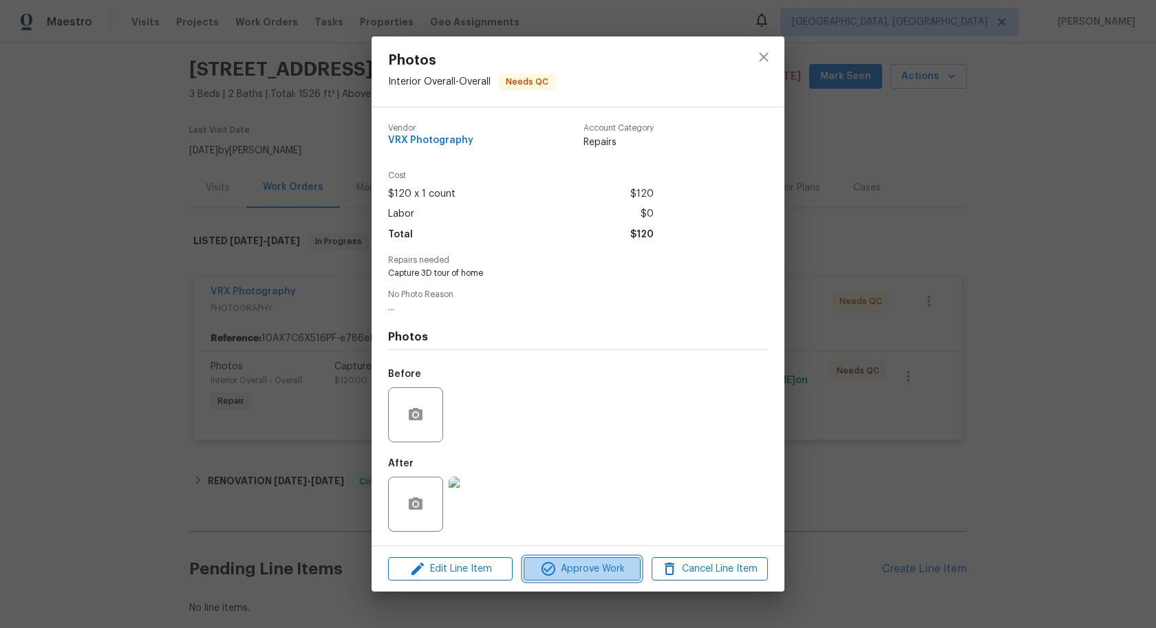
click at [592, 571] on span "Approve Work" at bounding box center [582, 569] width 108 height 17
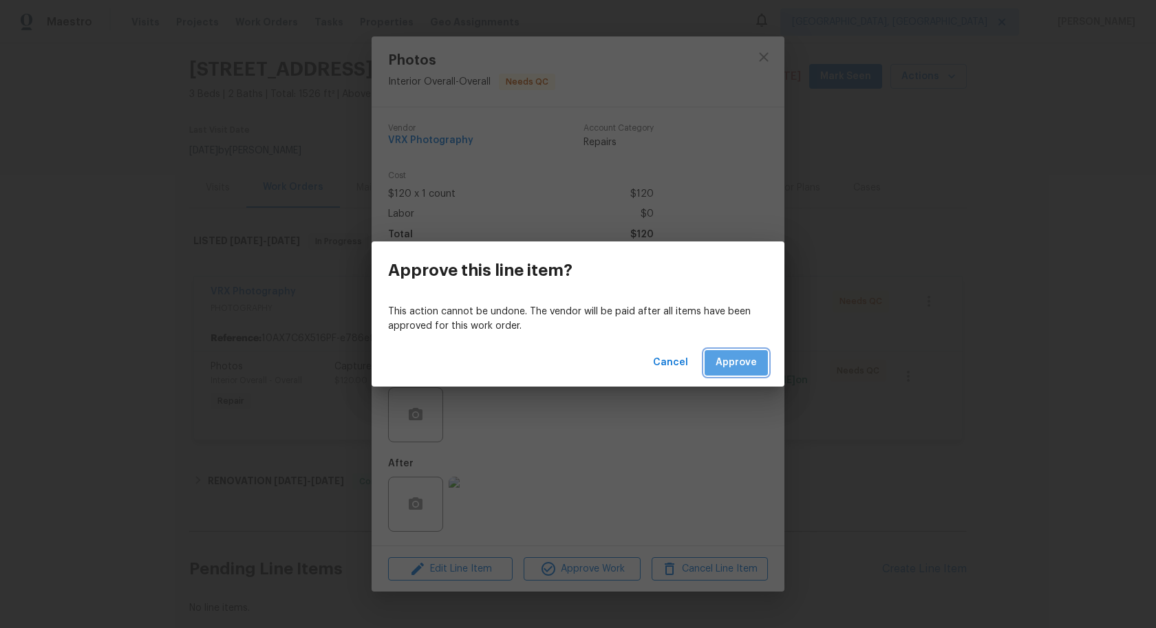
click at [740, 355] on span "Approve" at bounding box center [736, 362] width 41 height 17
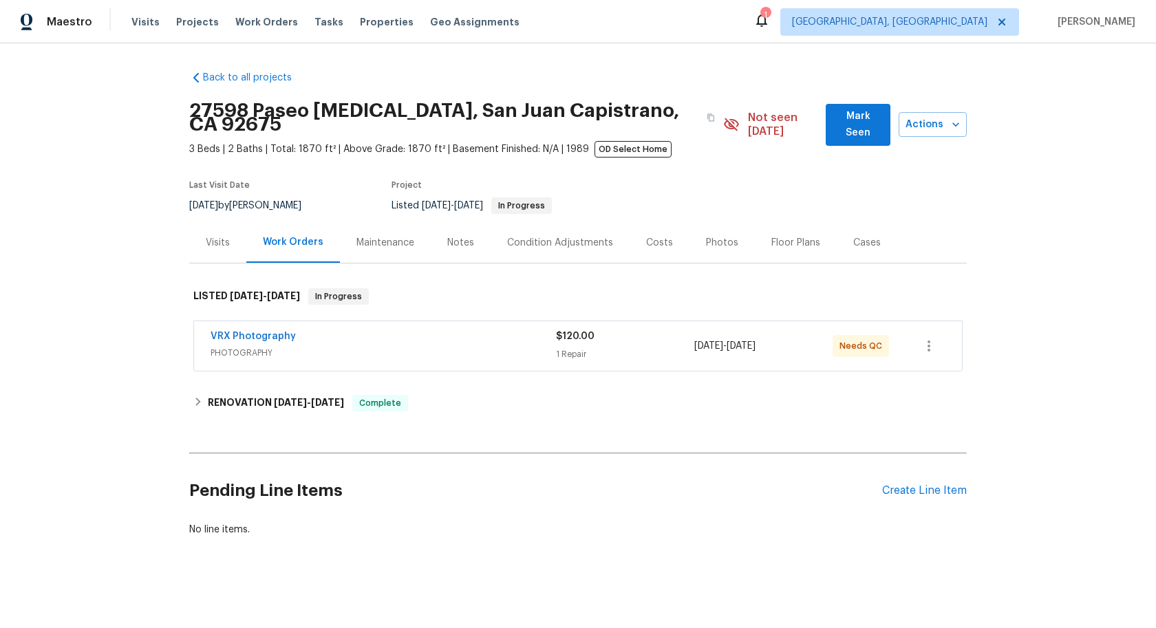
click at [485, 346] on span "PHOTOGRAPHY" at bounding box center [383, 353] width 345 height 14
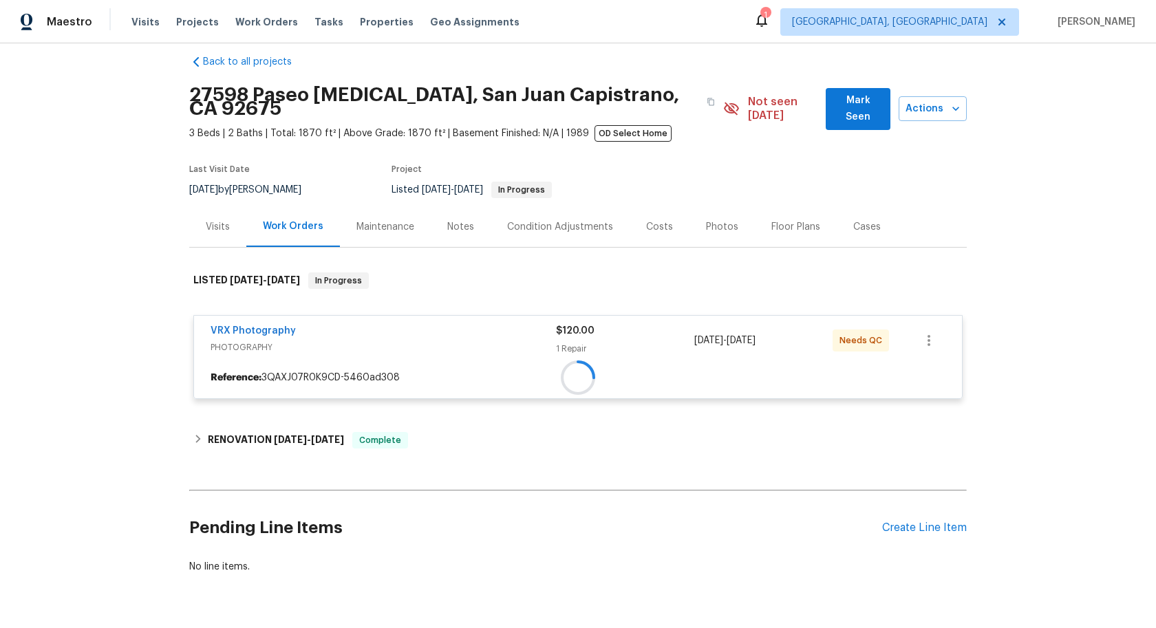
scroll to position [17, 0]
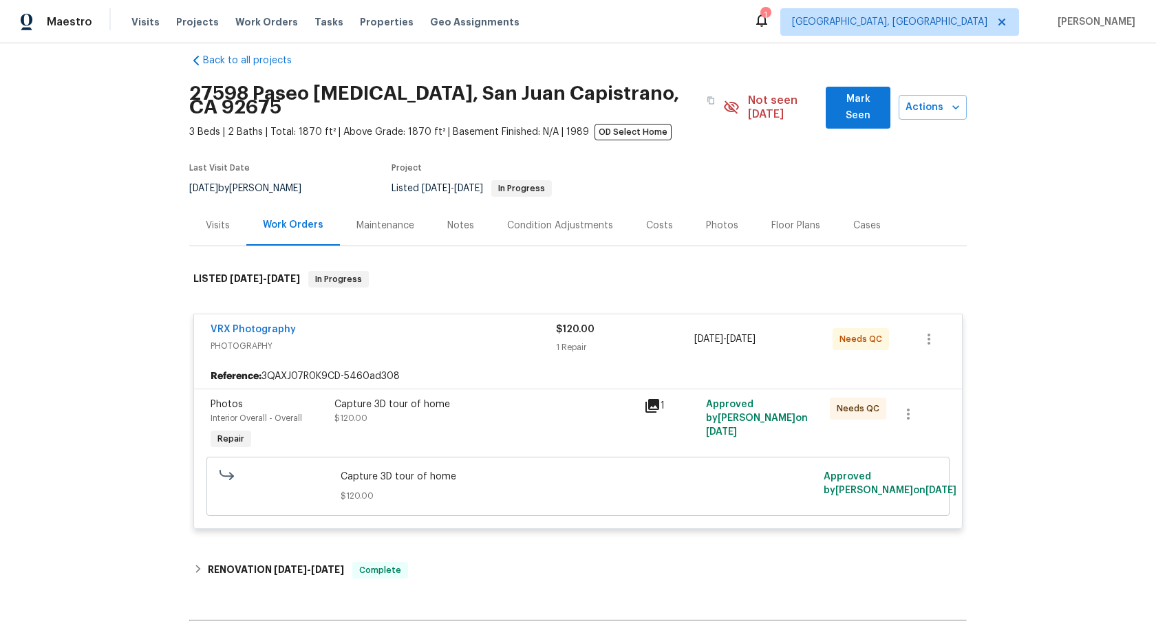
click at [551, 409] on div "Capture 3D tour of home $120.00" at bounding box center [484, 412] width 301 height 28
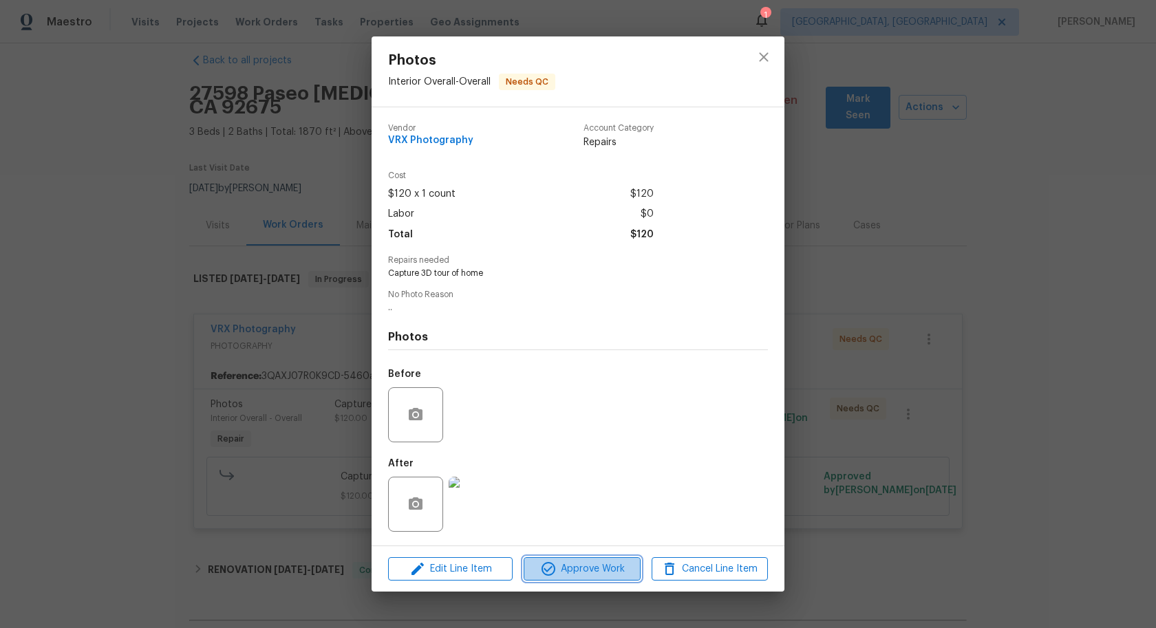
click at [574, 577] on span "Approve Work" at bounding box center [582, 569] width 108 height 17
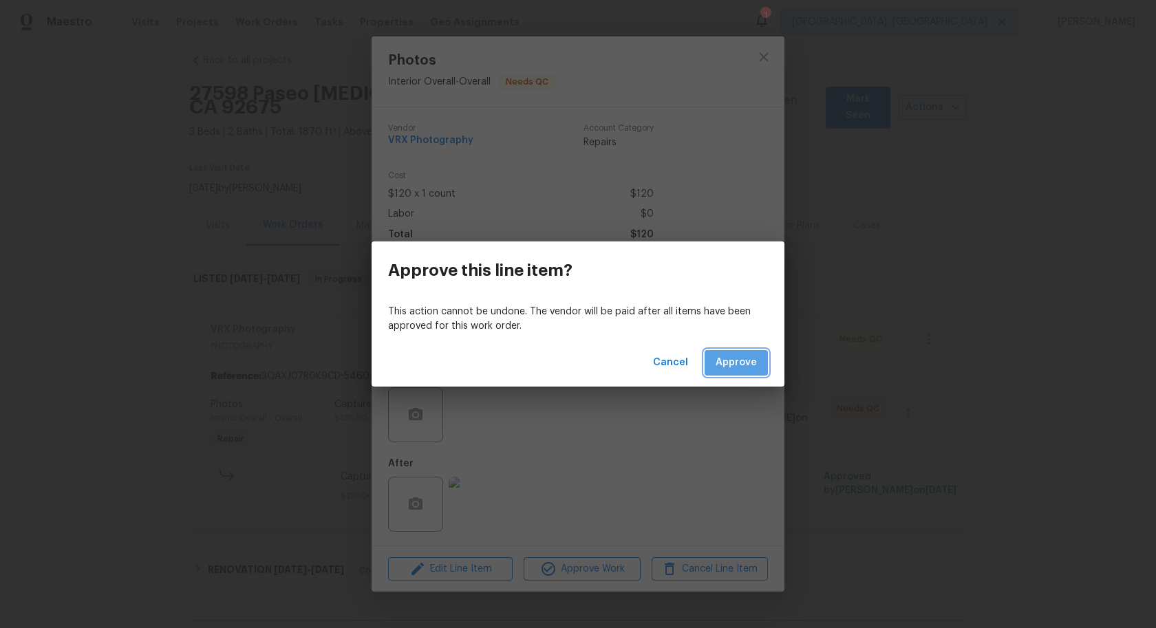
click at [749, 364] on span "Approve" at bounding box center [736, 362] width 41 height 17
